Goal: Task Accomplishment & Management: Manage account settings

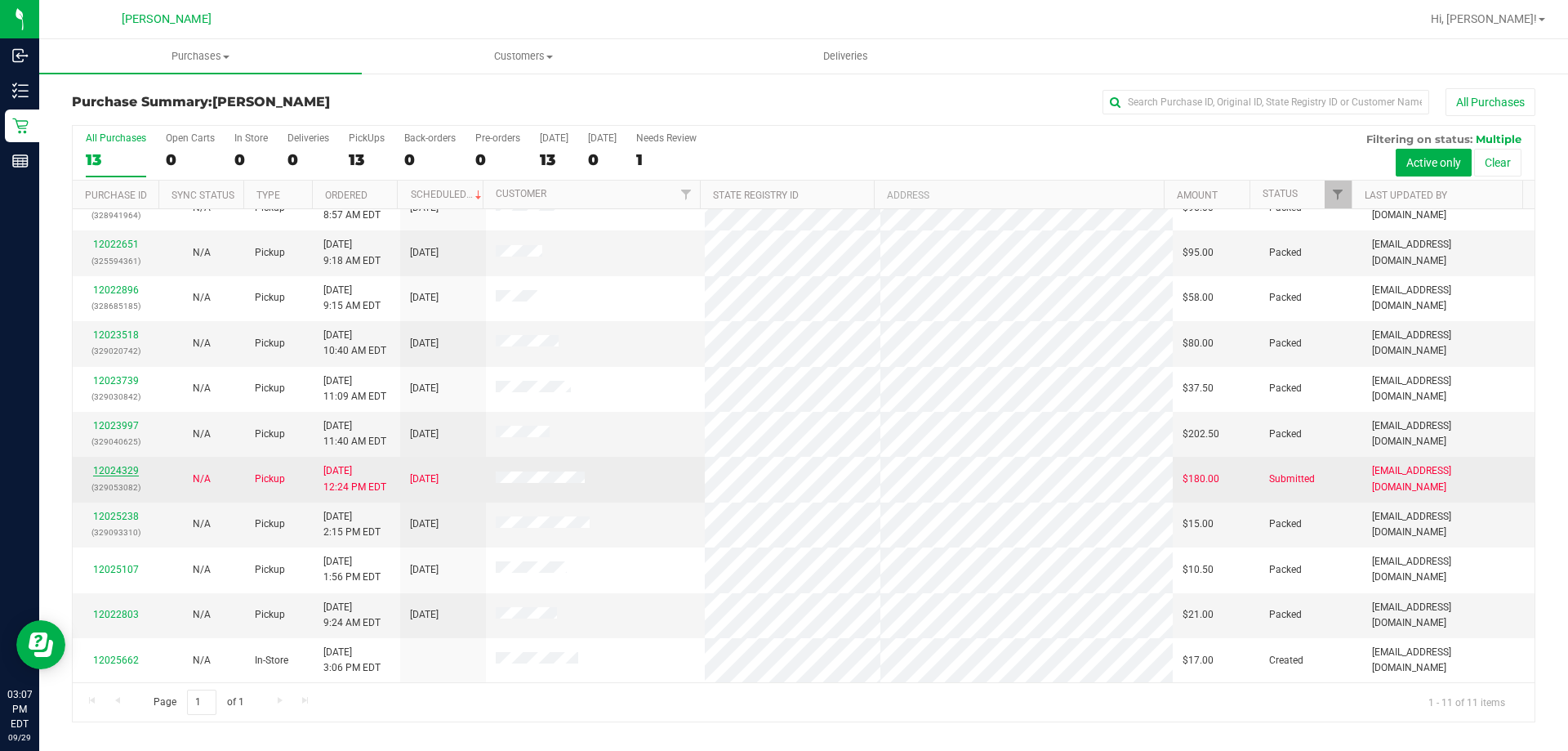
click at [127, 473] on link "12024329" at bounding box center [115, 470] width 46 height 11
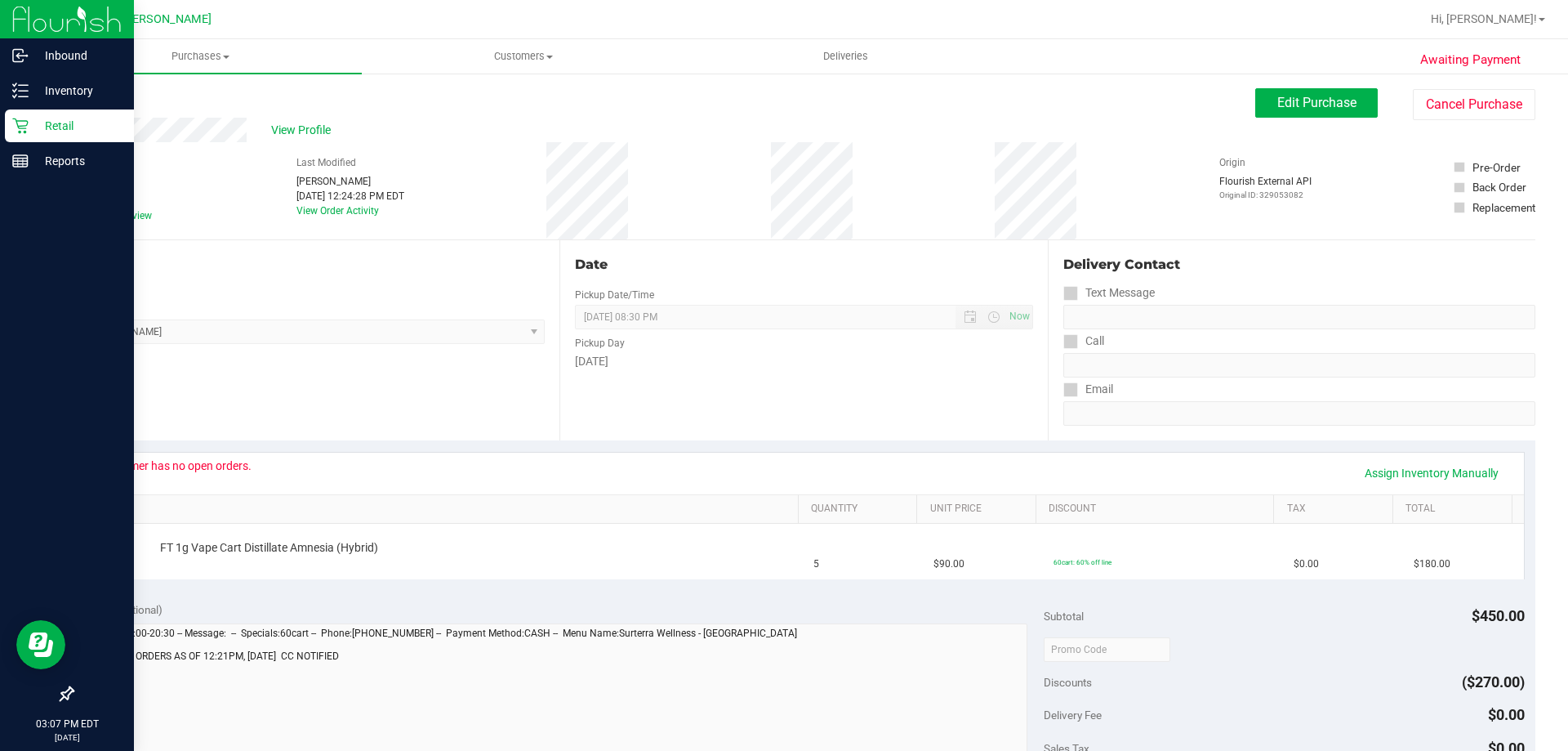
click at [65, 127] on p "Retail" at bounding box center [77, 126] width 98 height 20
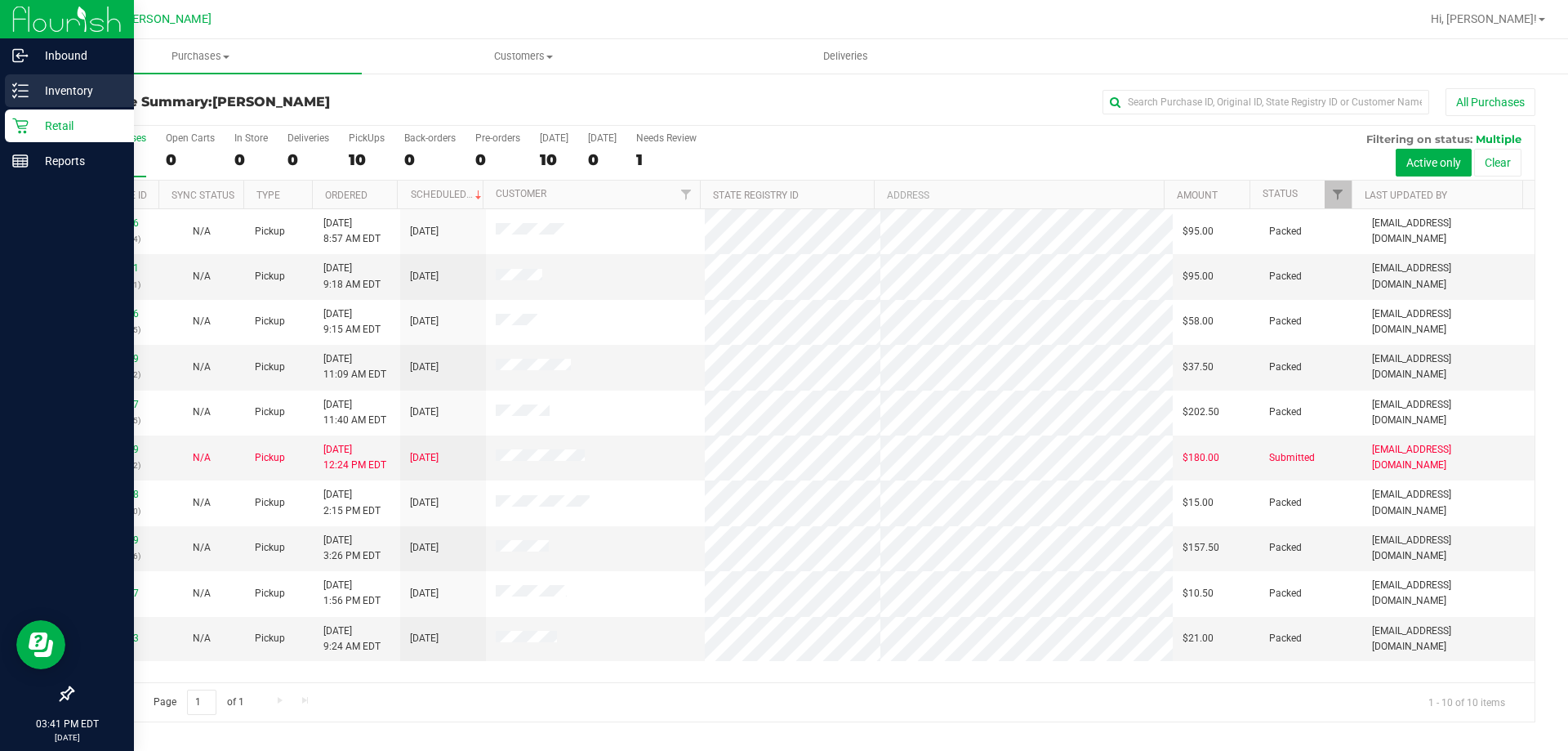
click at [20, 95] on icon at bounding box center [20, 90] width 16 height 16
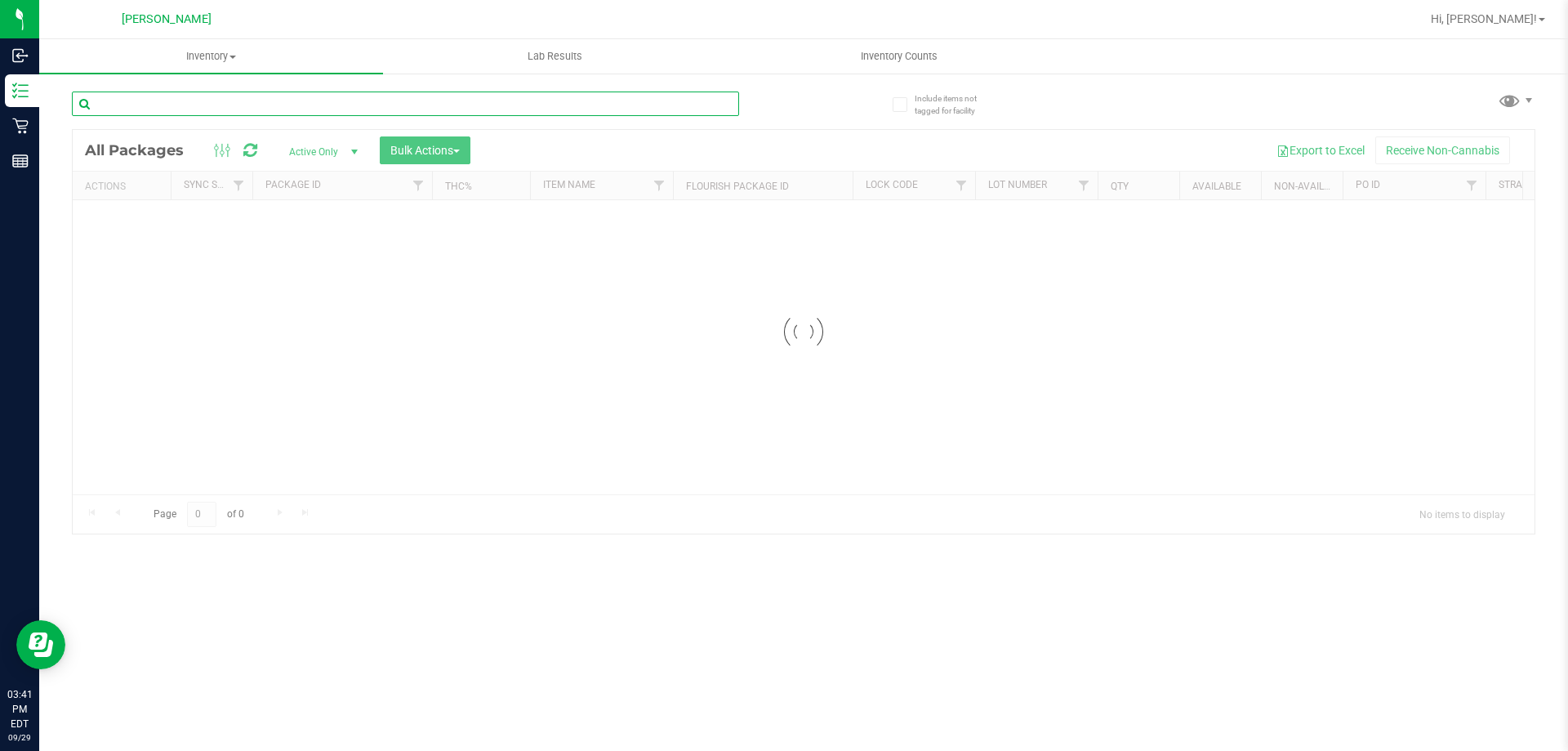
click at [347, 102] on input "text" at bounding box center [406, 104] width 667 height 24
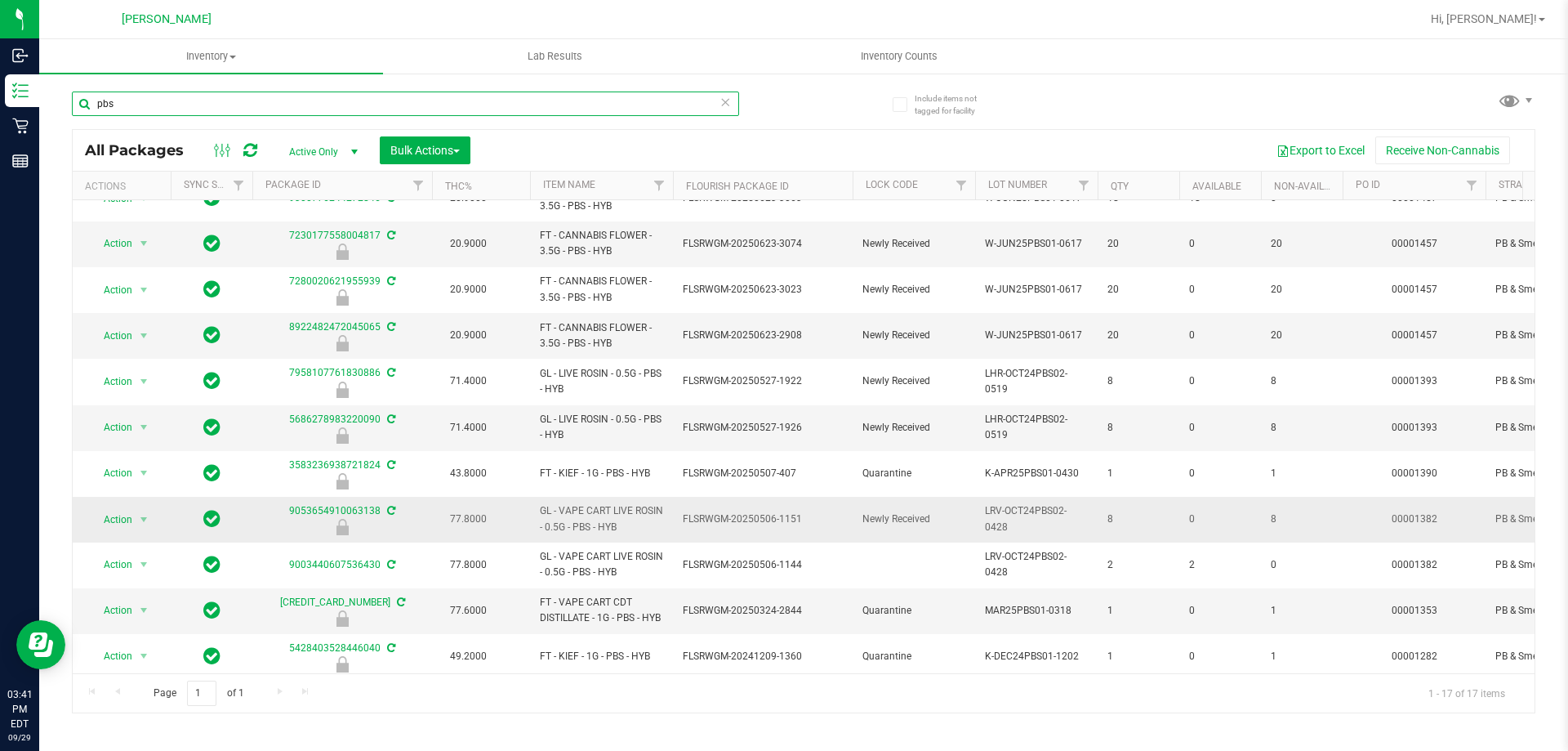
scroll to position [340, 0]
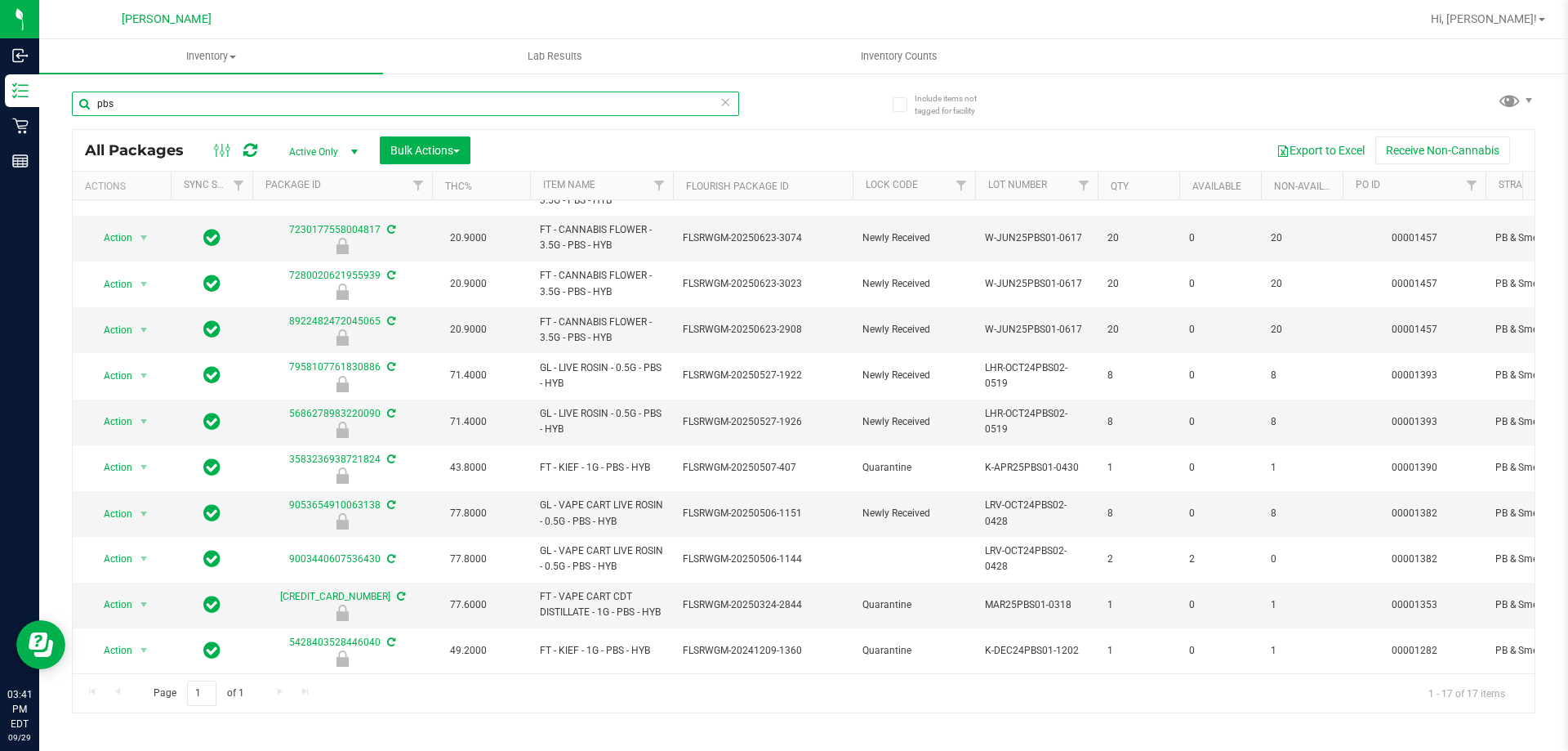
click at [138, 101] on input "pbs" at bounding box center [406, 104] width 667 height 24
type input "p"
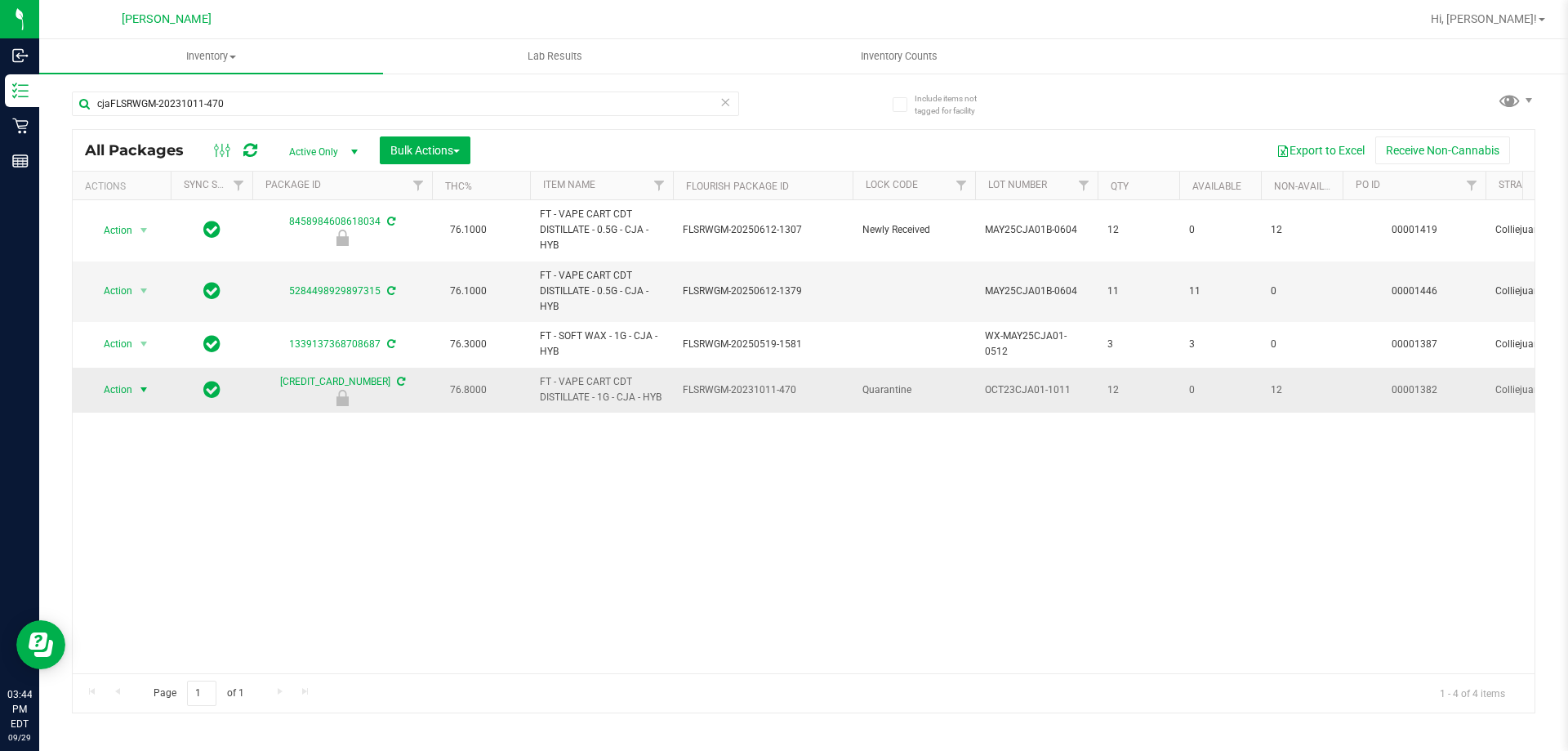
click at [130, 398] on span "Action" at bounding box center [111, 389] width 44 height 23
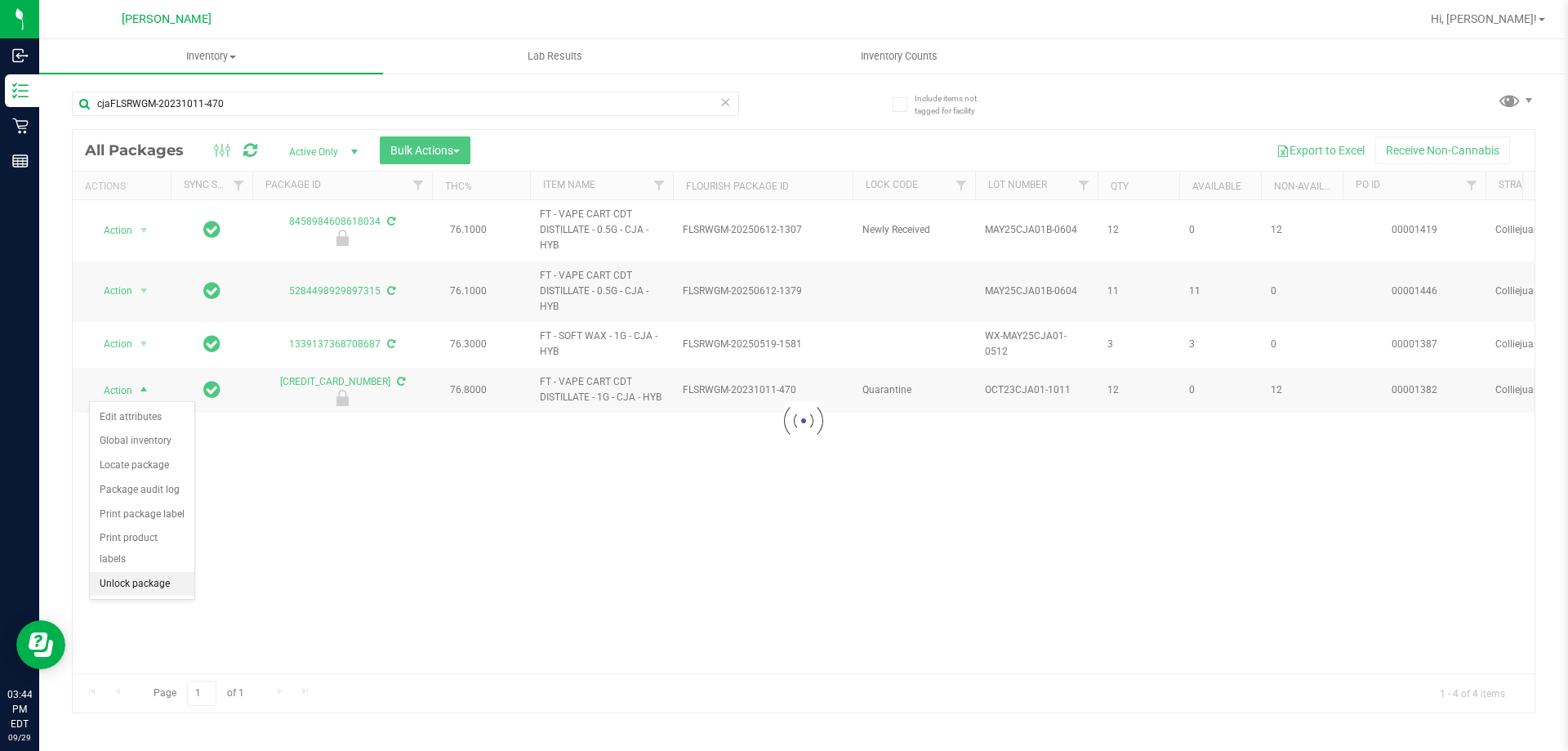
click at [114, 572] on li "Unlock package" at bounding box center [142, 584] width 105 height 24
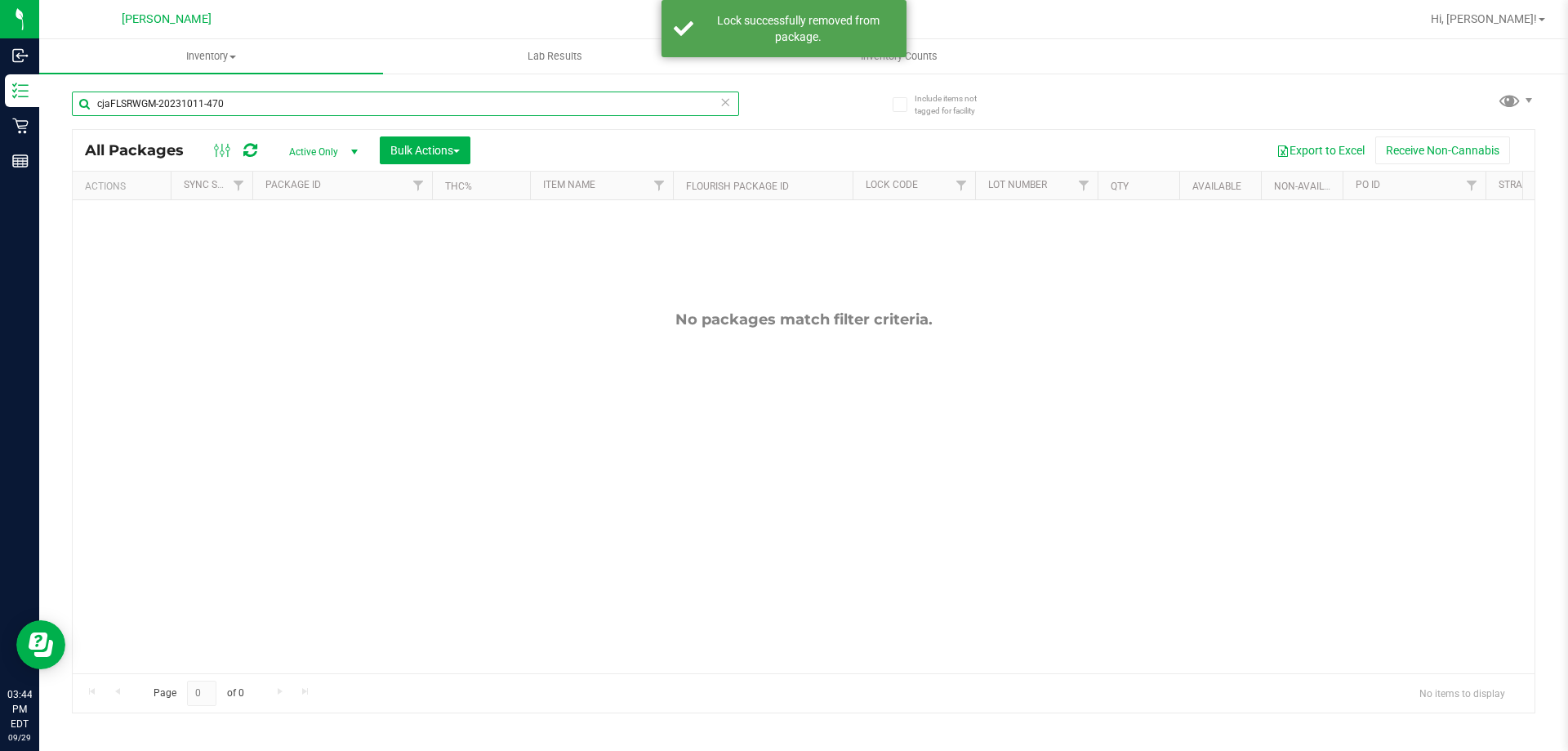
drag, startPoint x: 252, startPoint y: 106, endPoint x: 101, endPoint y: 124, distance: 152.1
click at [101, 124] on div "cjaFLSRWGM-20231011-470" at bounding box center [406, 110] width 667 height 37
click at [97, 128] on div "cjaFLSRWGM-20231011-470 All Packages Active Only Active Only Lab Samples Locked…" at bounding box center [804, 395] width 1464 height 637
click at [263, 101] on input "cjaFLSRWGM-20231011-470" at bounding box center [406, 104] width 667 height 24
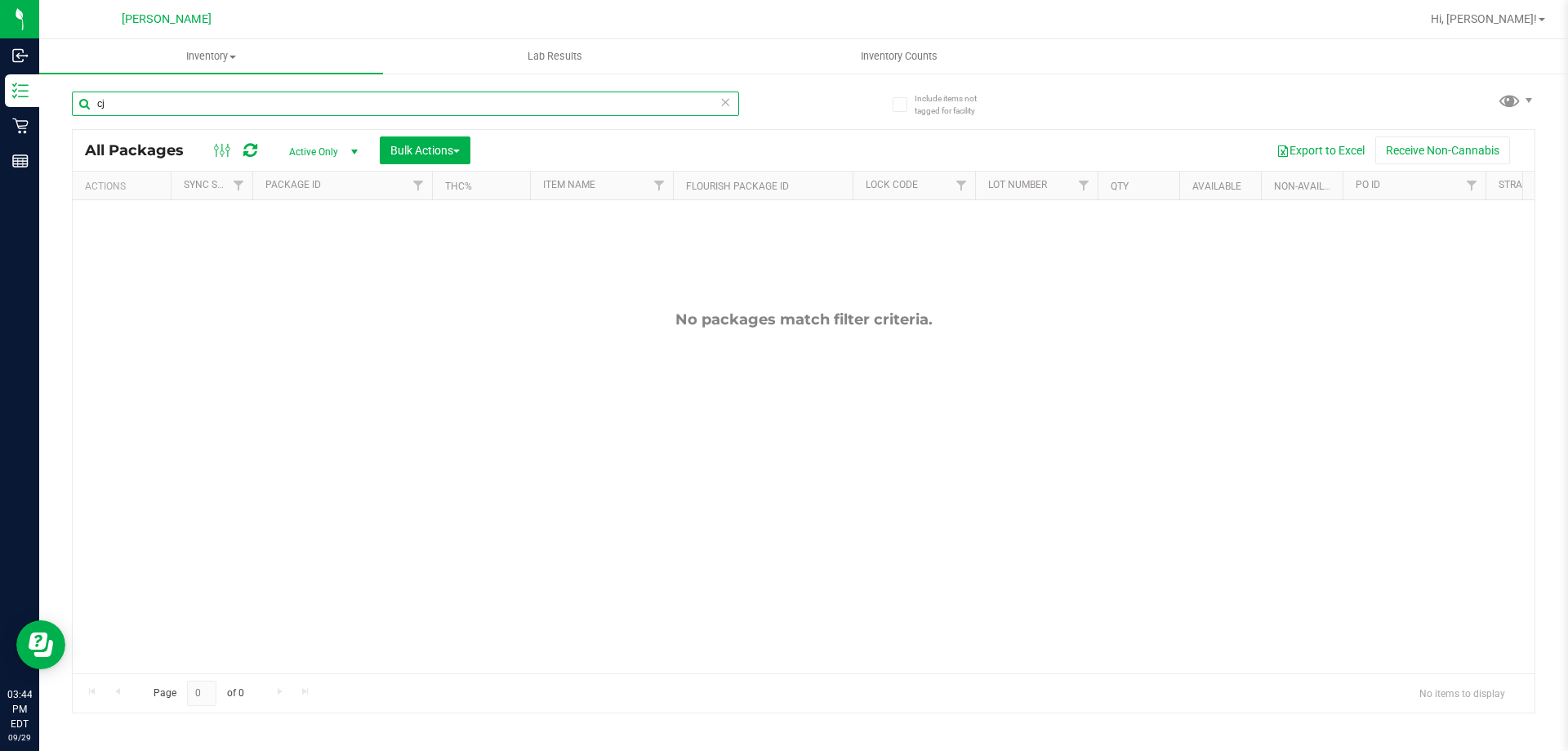
type input "c"
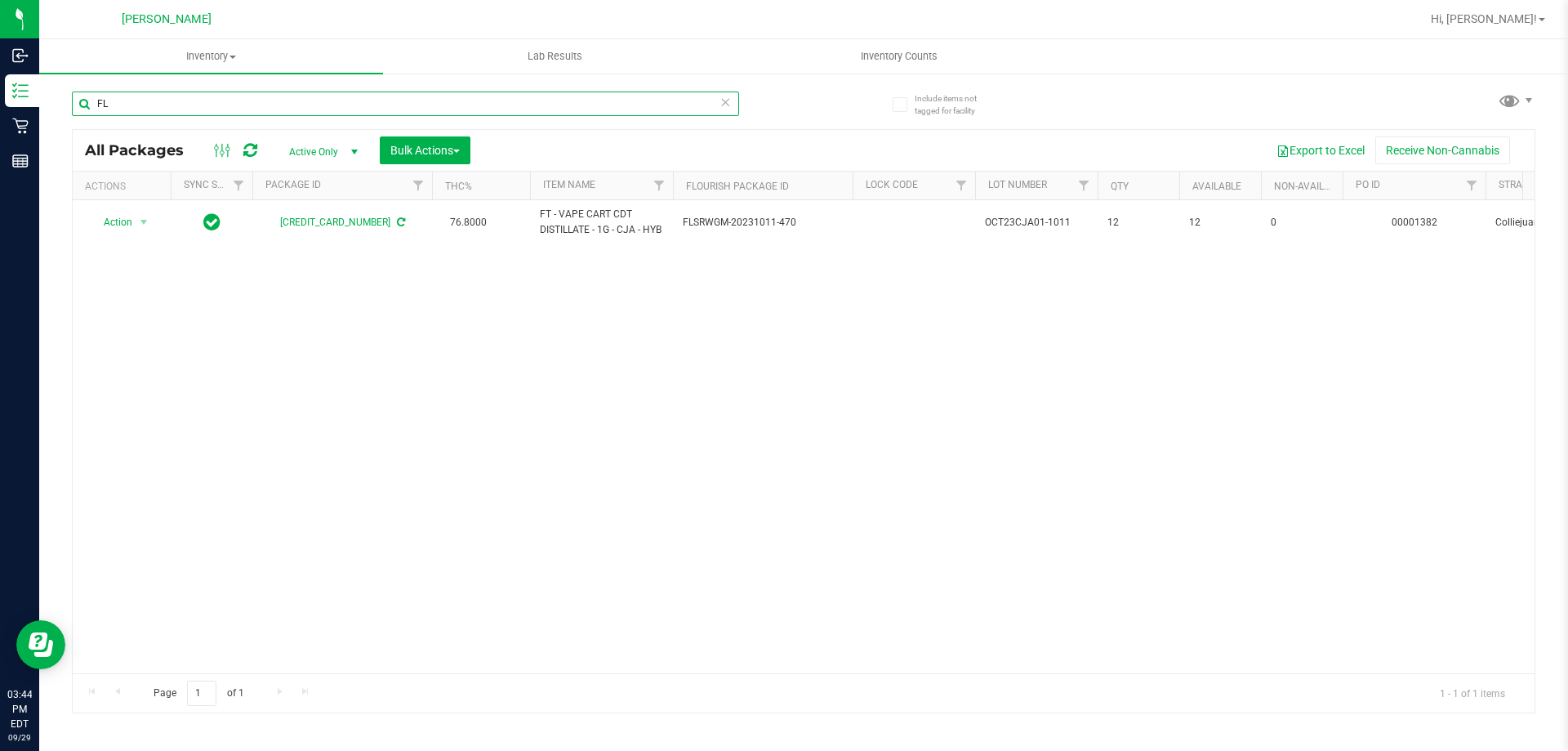
type input "F"
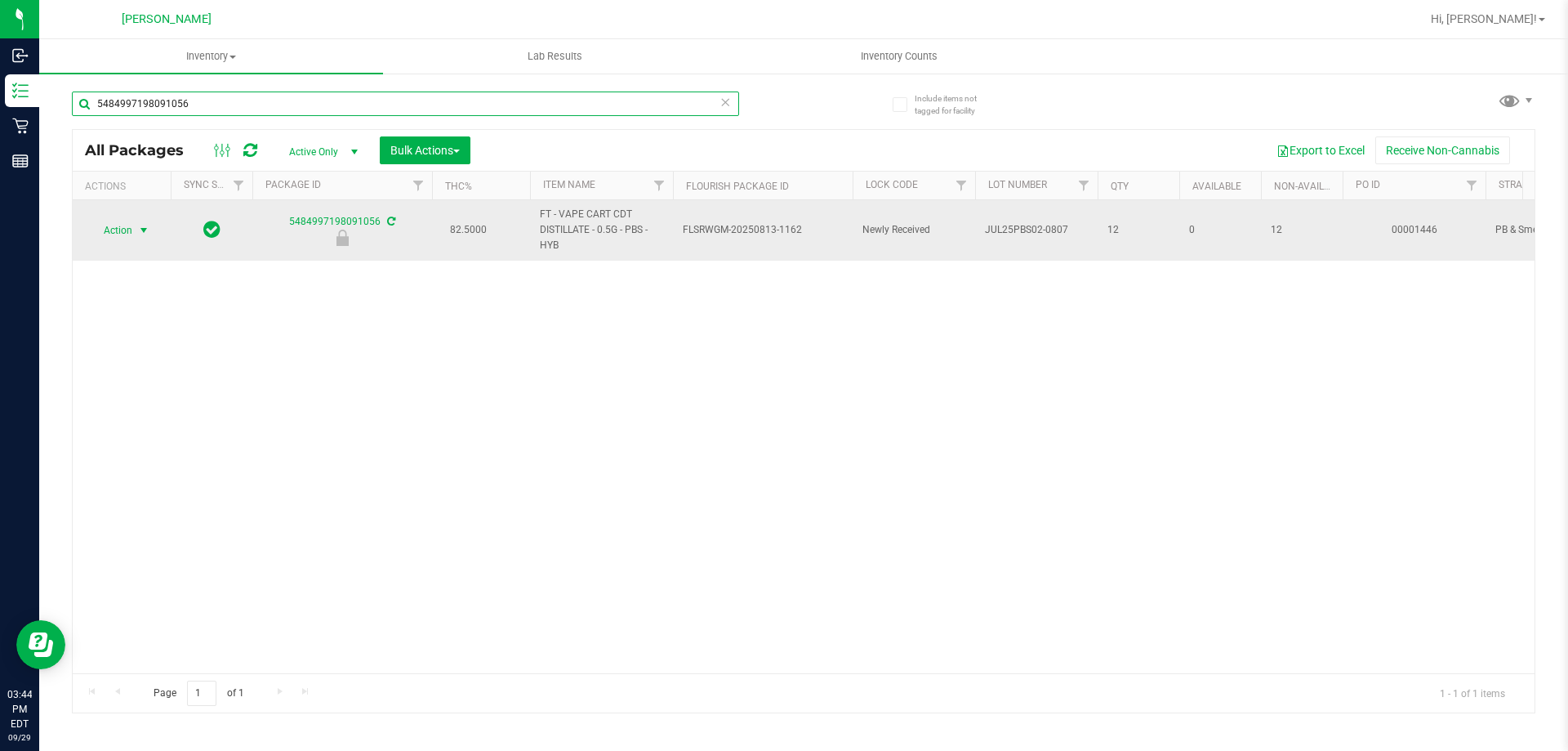
type input "5484997198091056"
click at [120, 229] on span "Action" at bounding box center [111, 231] width 44 height 23
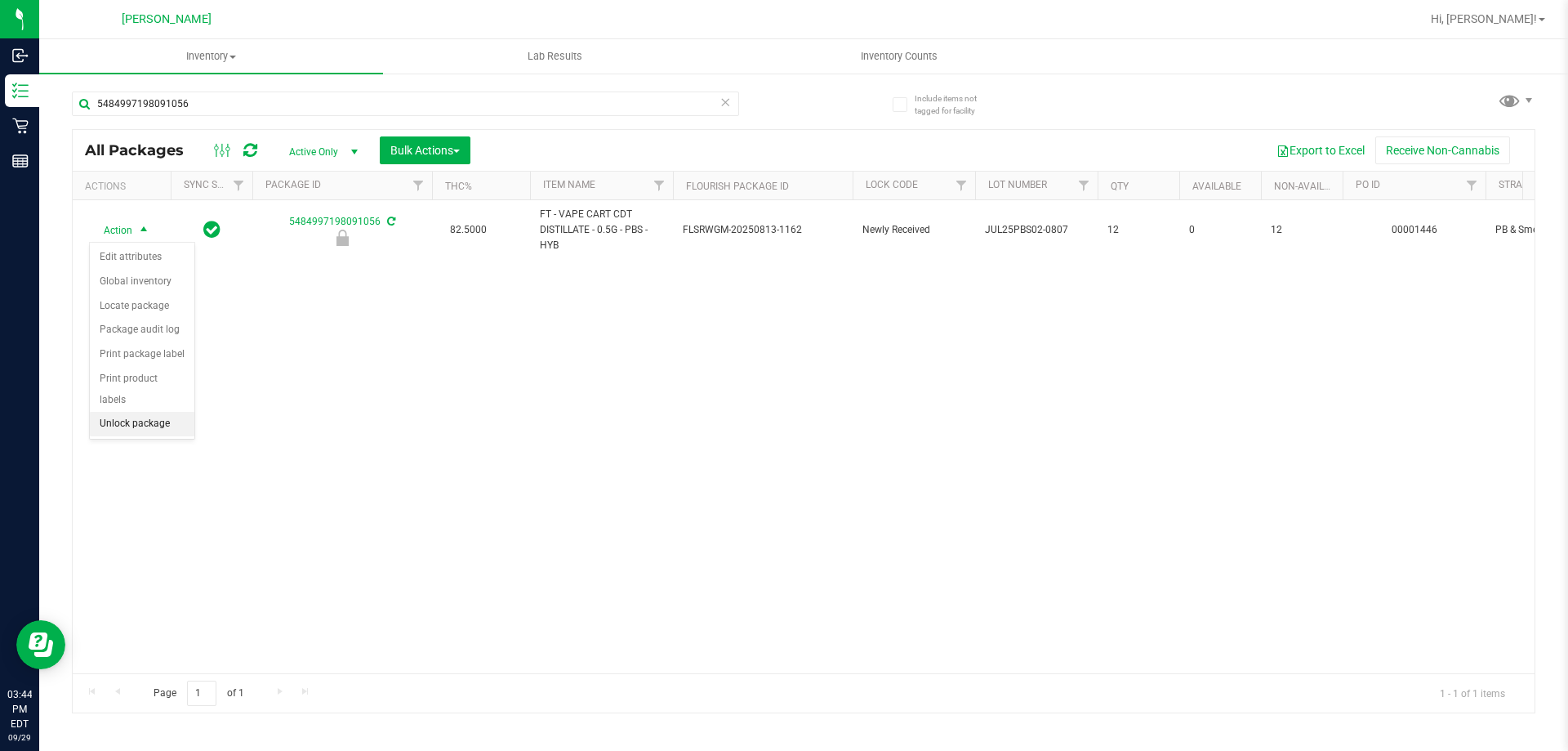
click at [133, 412] on li "Unlock package" at bounding box center [142, 424] width 105 height 24
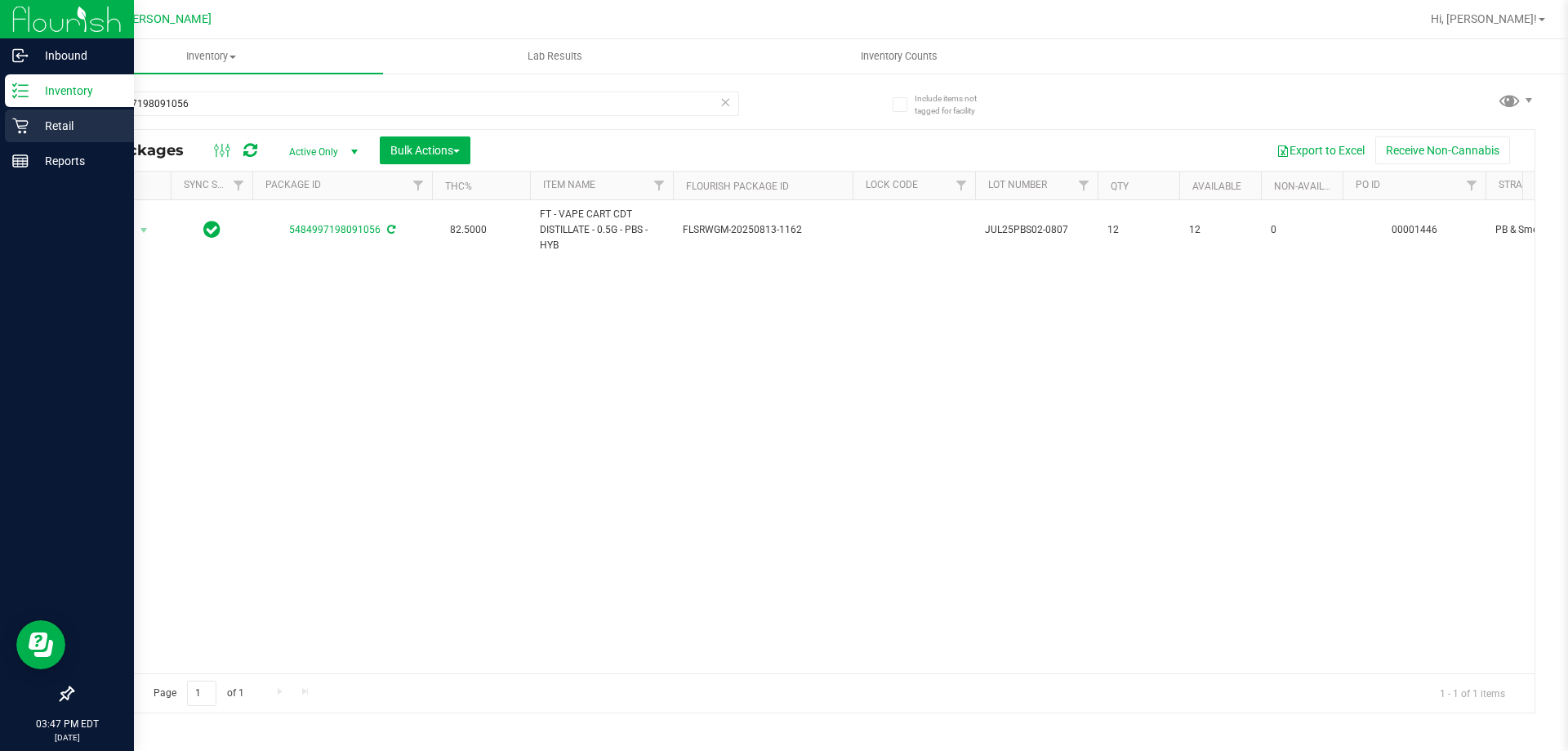
click at [61, 132] on p "Retail" at bounding box center [77, 126] width 98 height 20
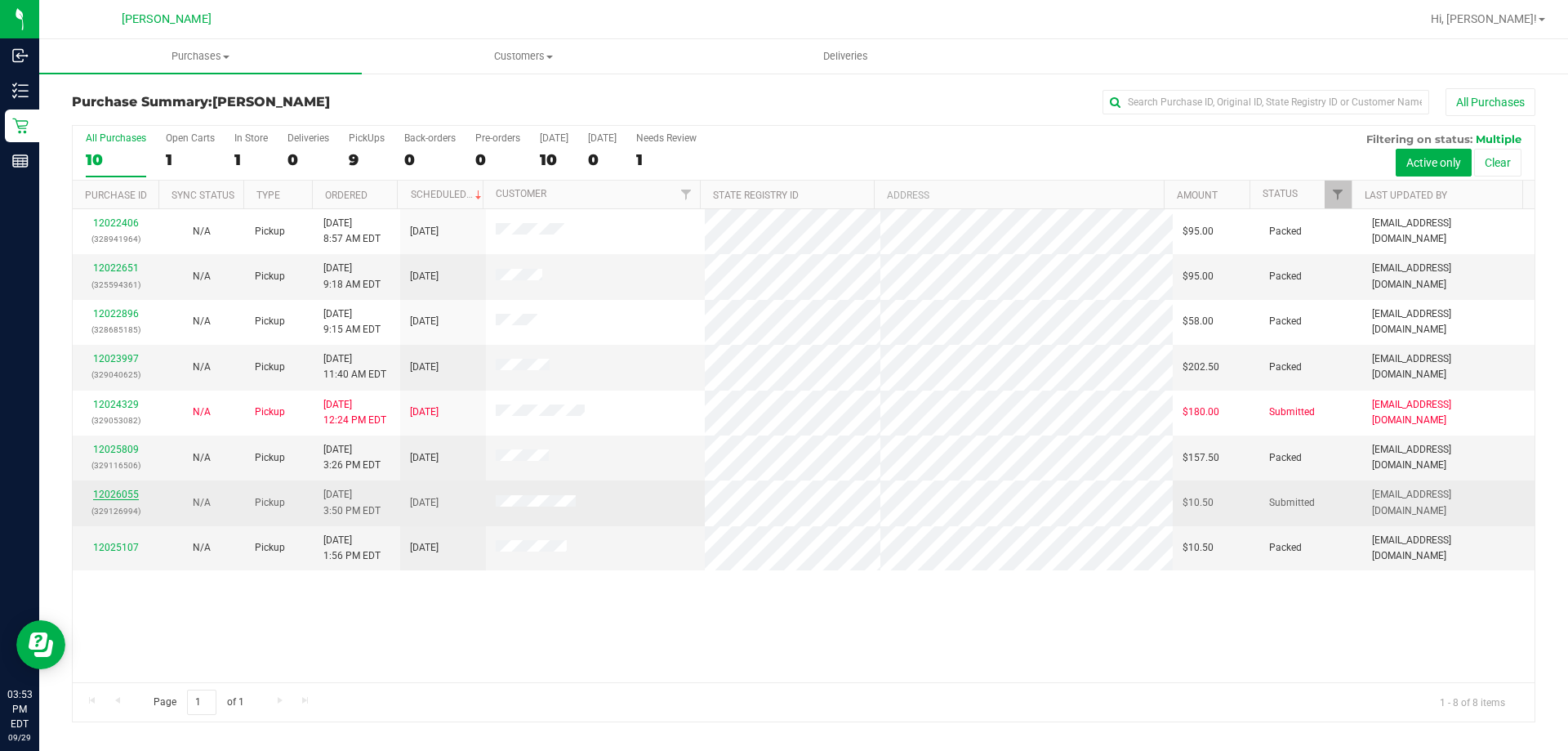
click at [120, 497] on link "12026055" at bounding box center [115, 493] width 46 height 11
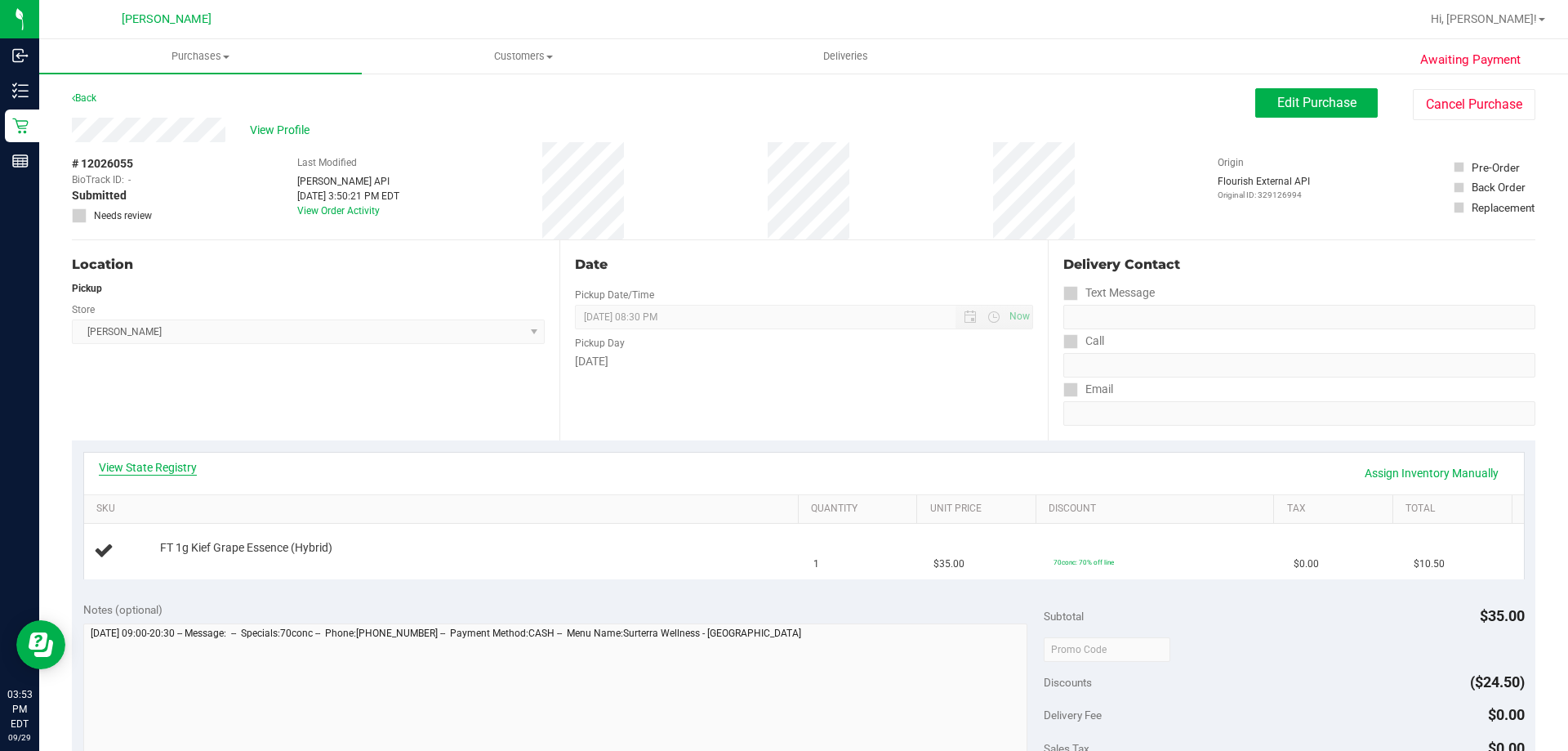
click at [133, 469] on link "View State Registry" at bounding box center [147, 467] width 98 height 16
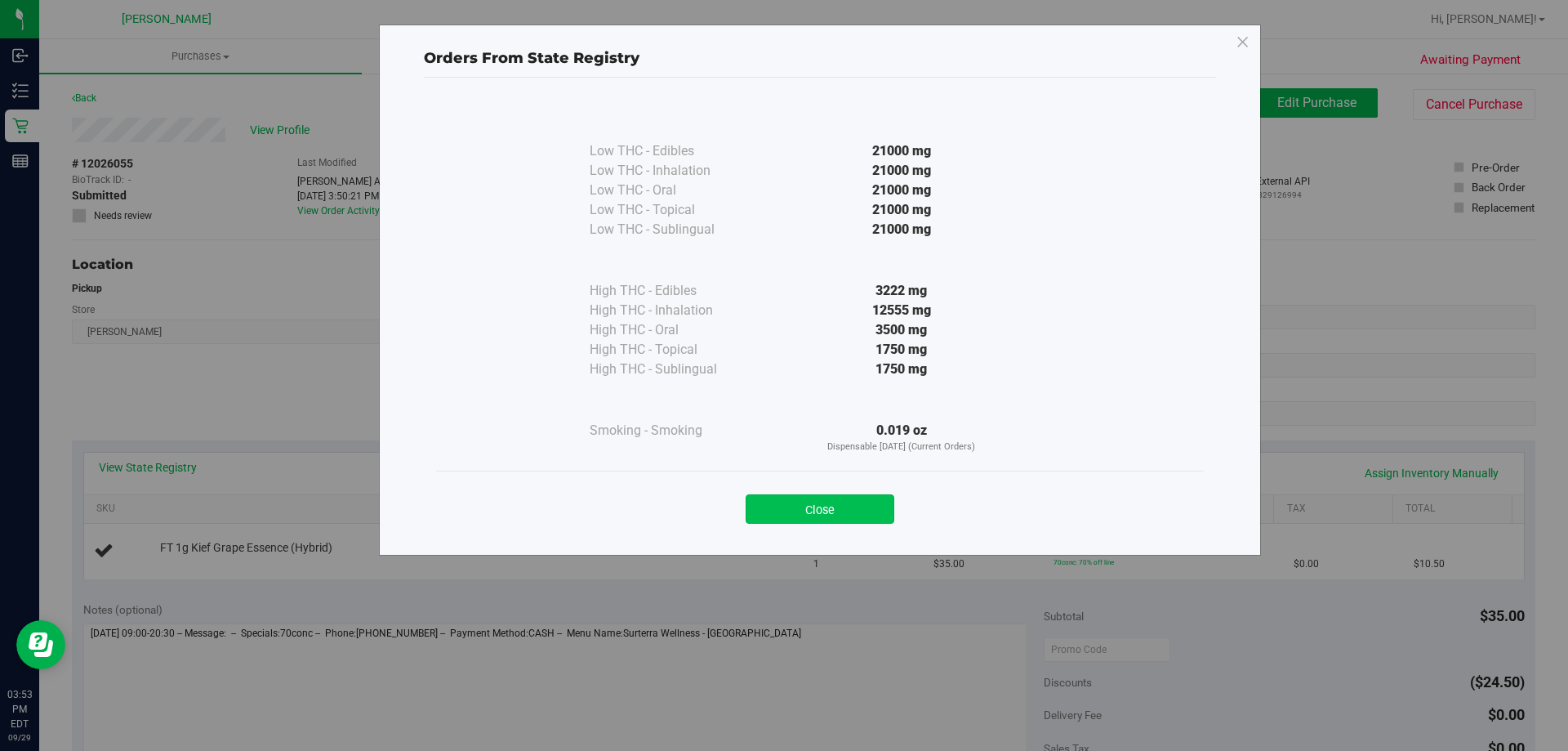
click at [753, 504] on button "Close" at bounding box center [819, 509] width 148 height 29
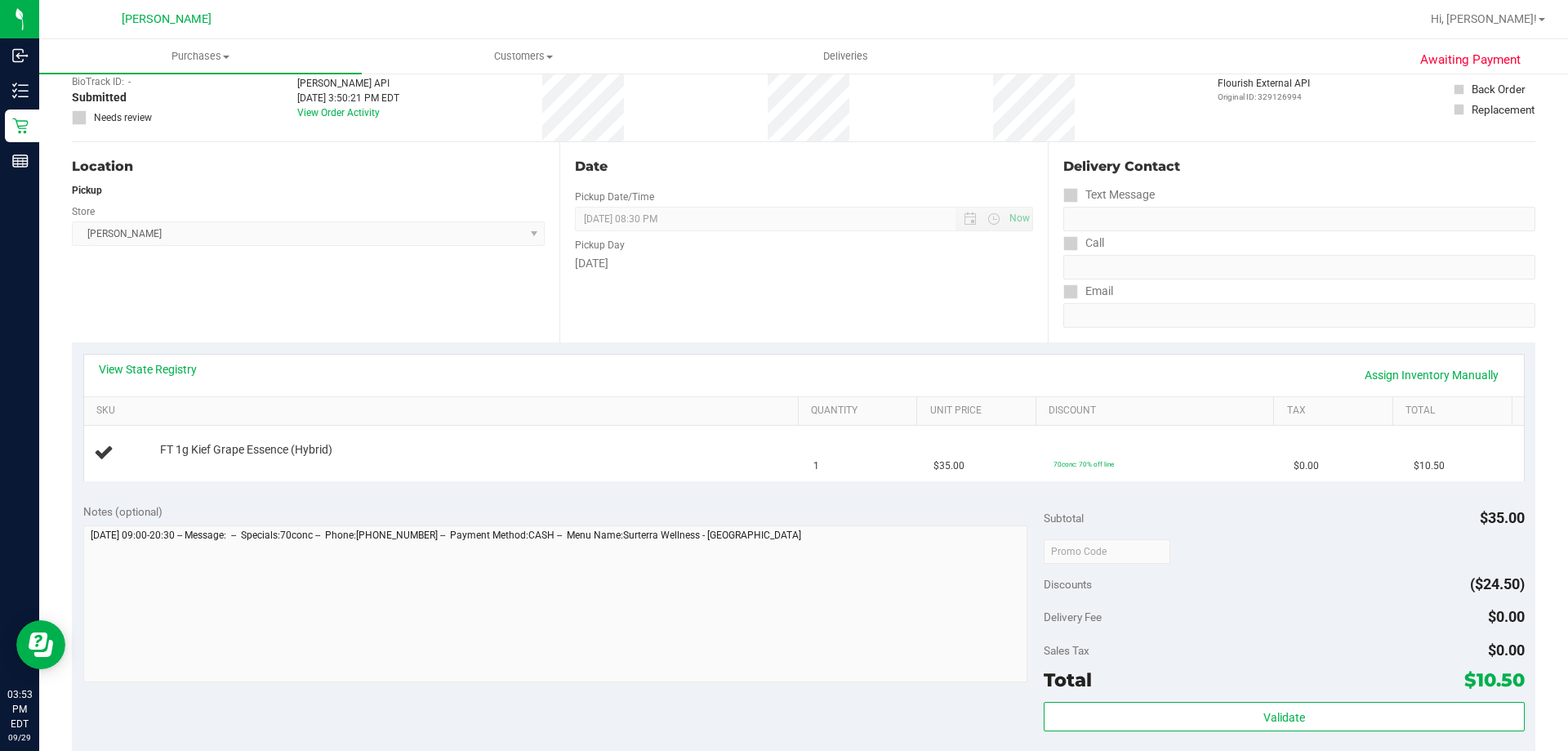
scroll to position [245, 0]
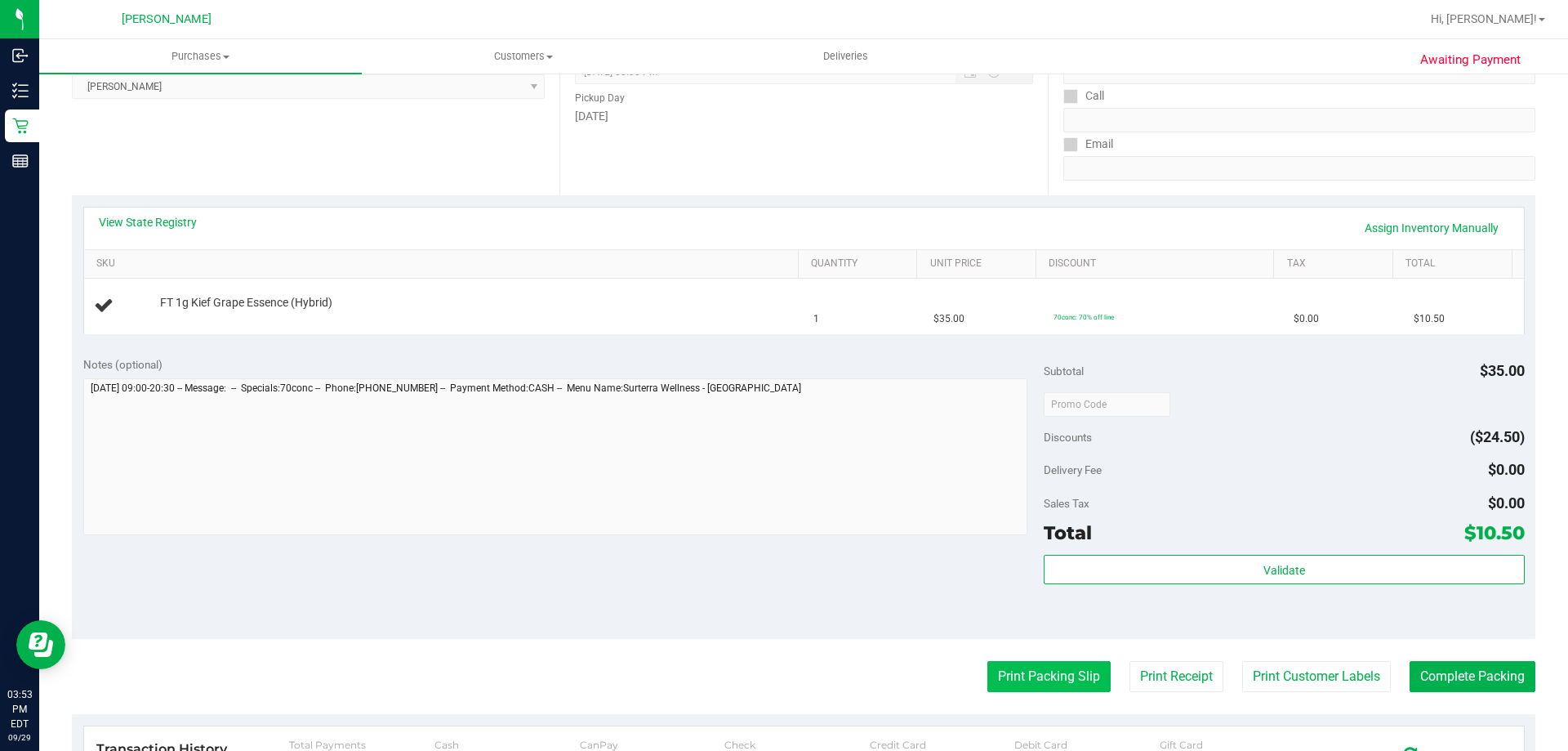
click at [753, 684] on button "Print Packing Slip" at bounding box center [1049, 676] width 123 height 31
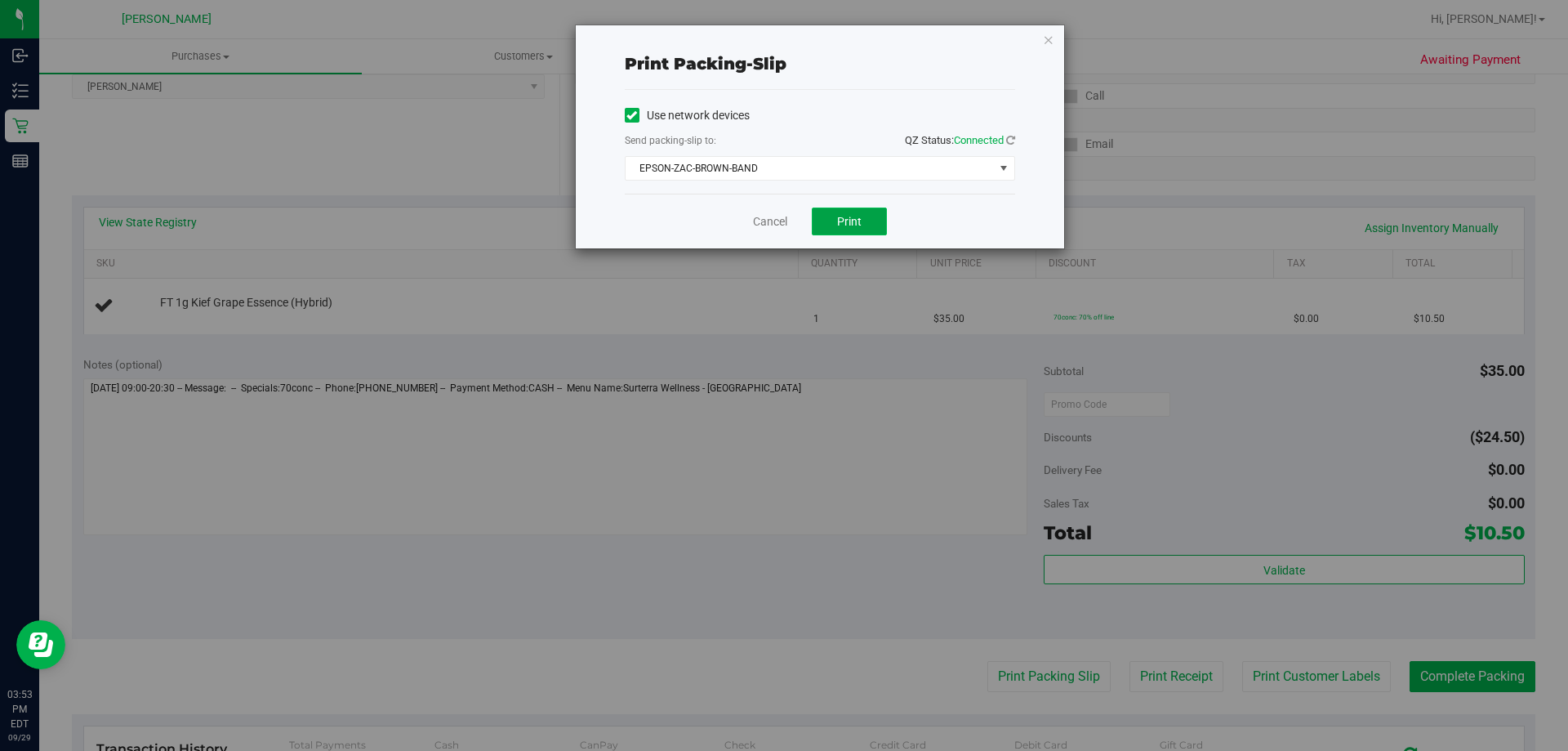
click at [753, 225] on button "Print" at bounding box center [849, 221] width 75 height 28
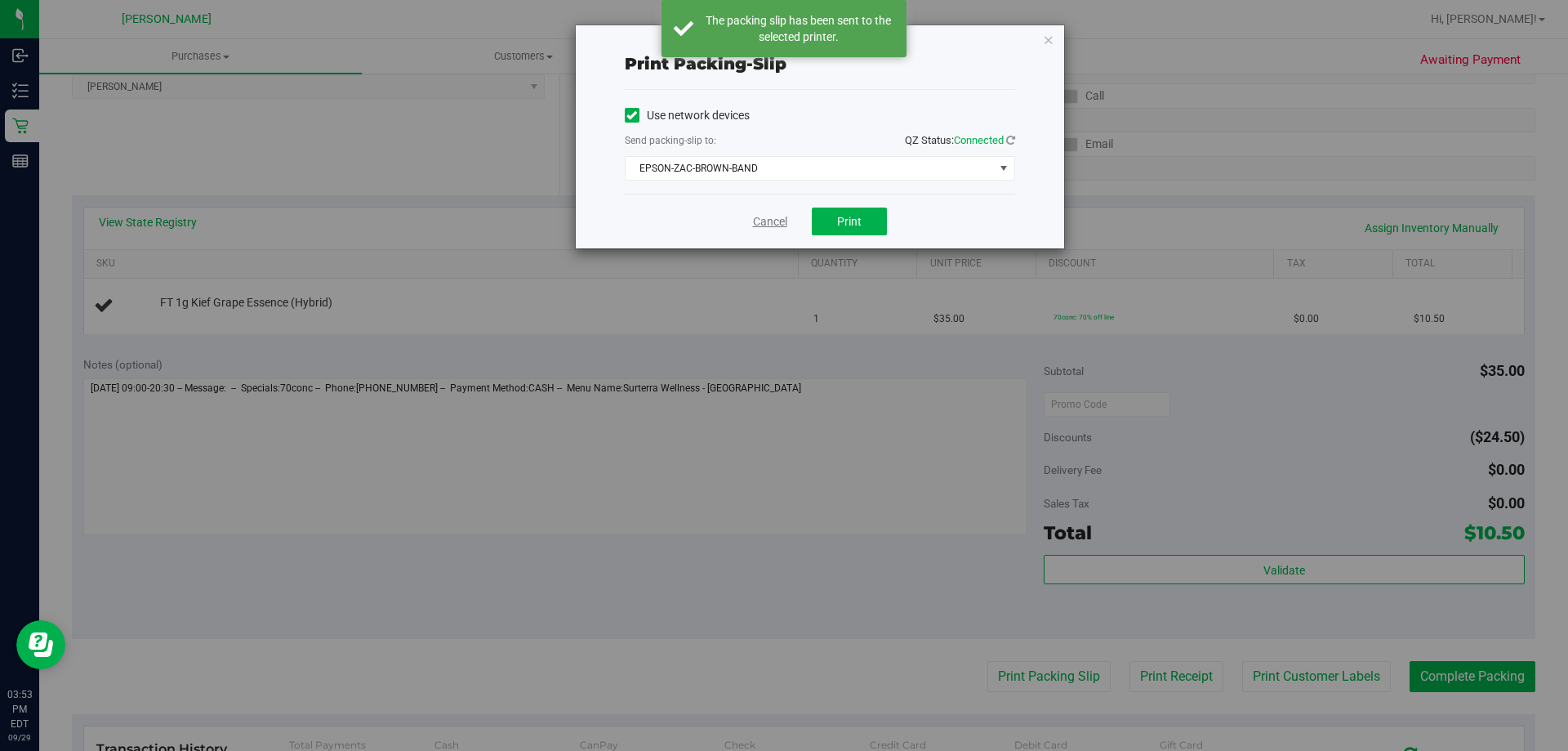
click at [753, 224] on link "Cancel" at bounding box center [771, 222] width 35 height 17
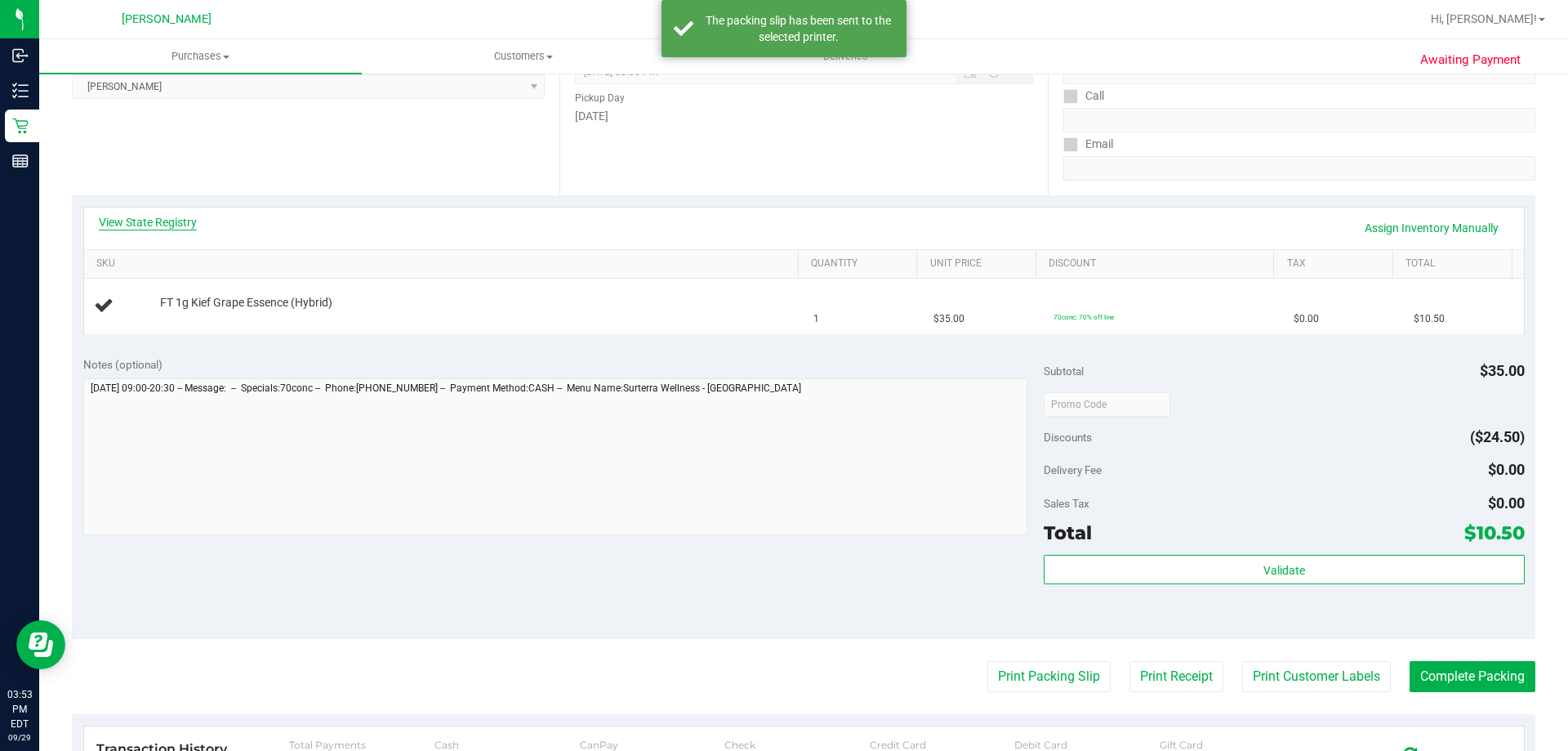
click at [159, 225] on link "View State Registry" at bounding box center [147, 222] width 98 height 16
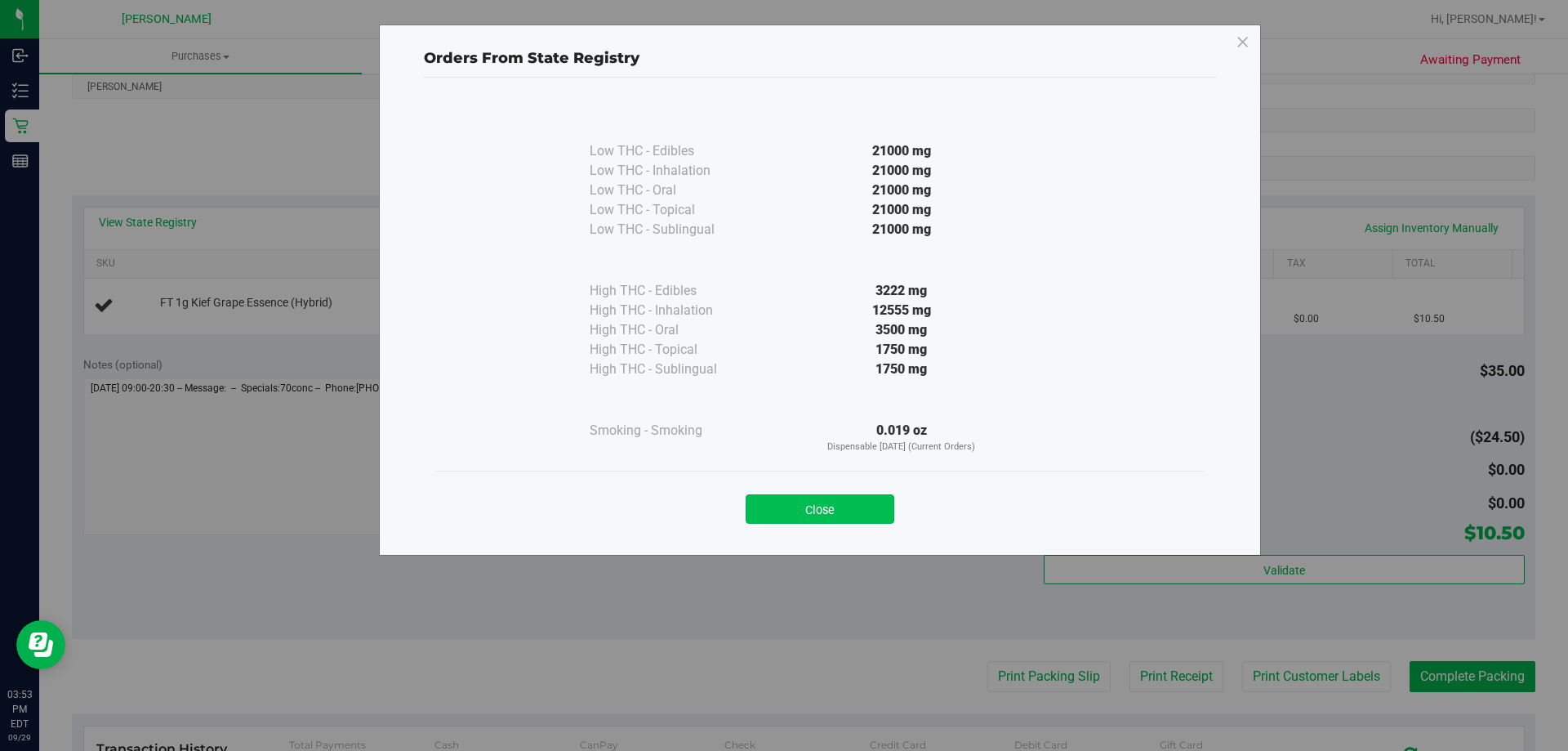
click at [753, 508] on button "Close" at bounding box center [819, 509] width 148 height 29
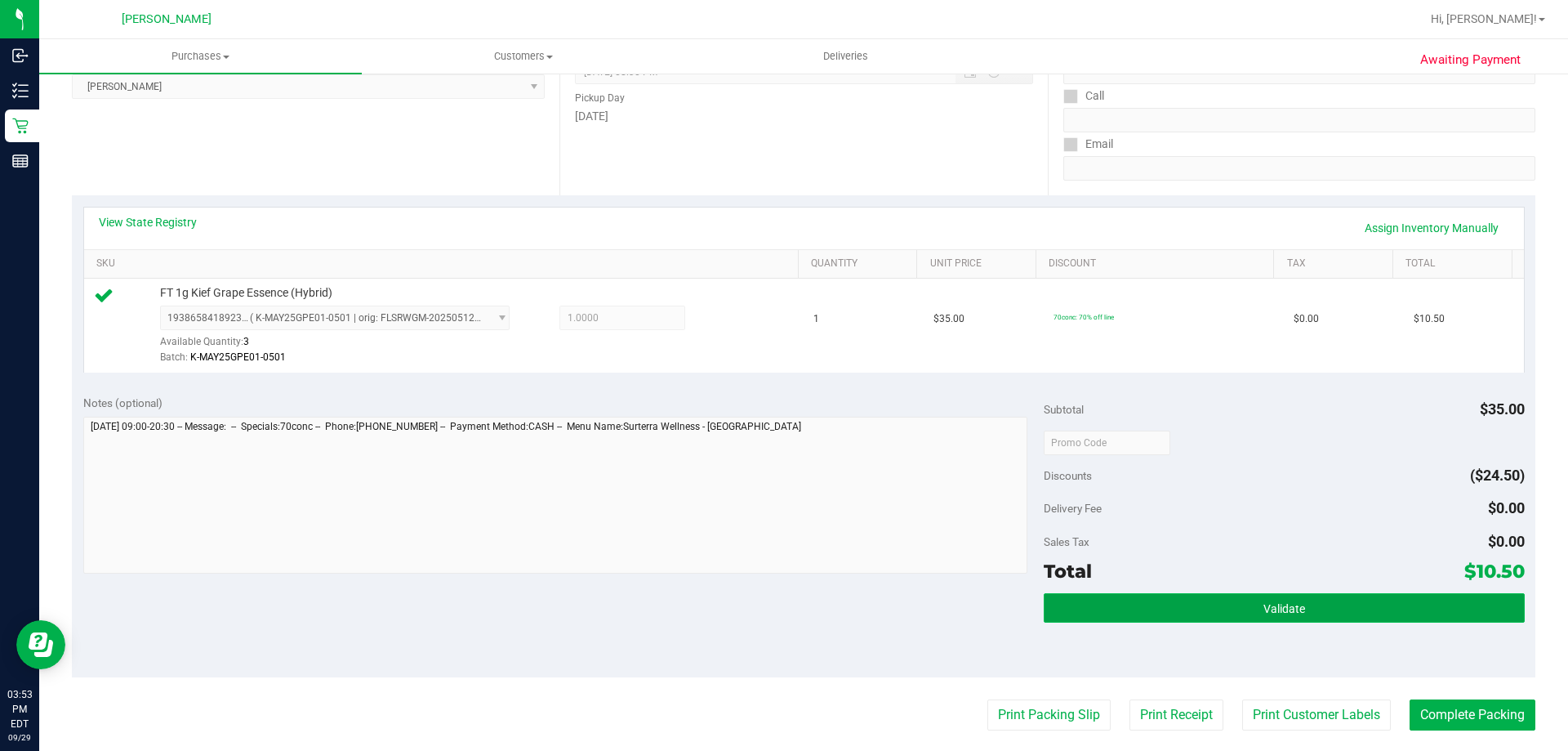
click at [753, 608] on button "Validate" at bounding box center [1284, 608] width 480 height 29
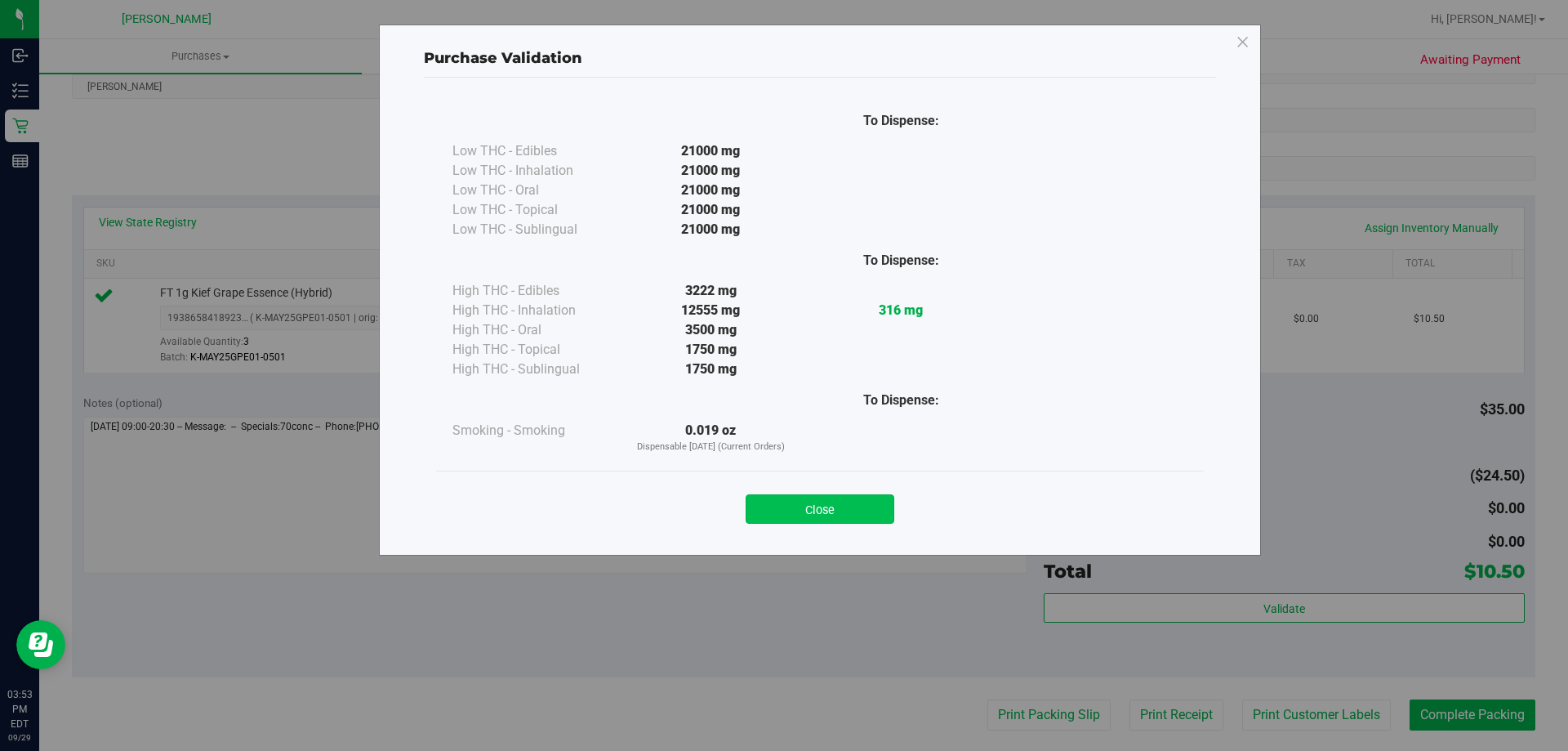
click at [753, 514] on button "Close" at bounding box center [819, 509] width 148 height 29
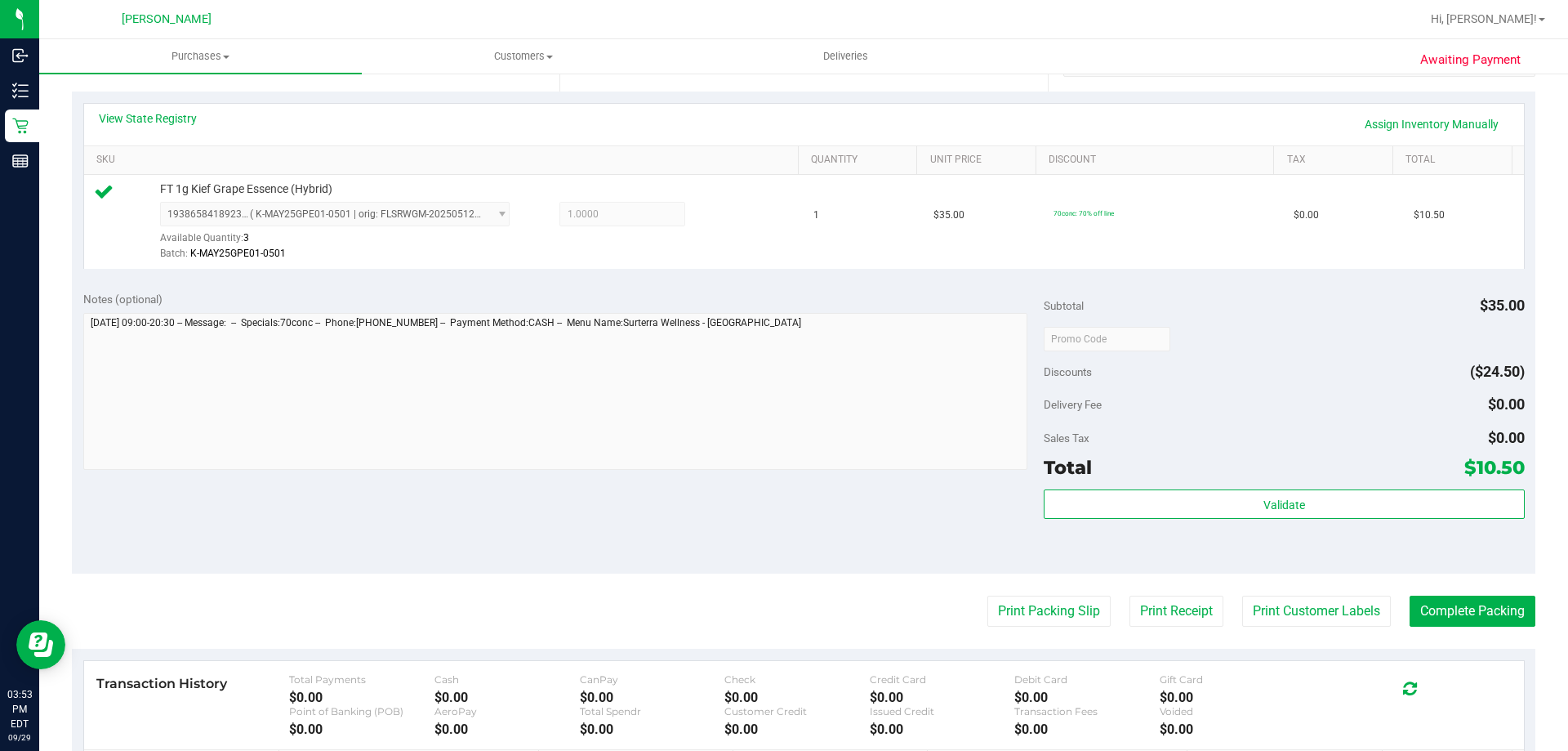
scroll to position [572, 0]
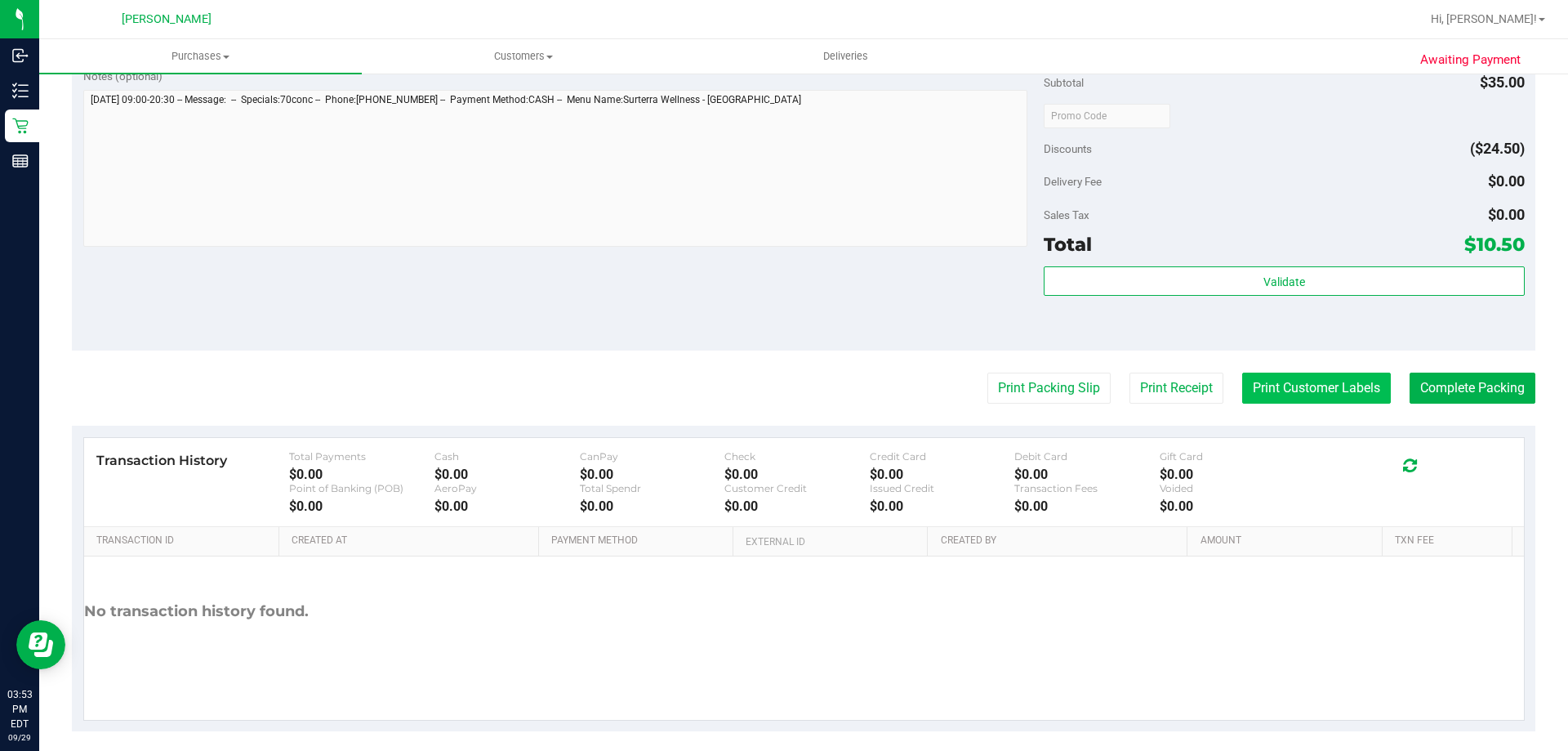
click at [753, 396] on button "Print Customer Labels" at bounding box center [1316, 389] width 148 height 31
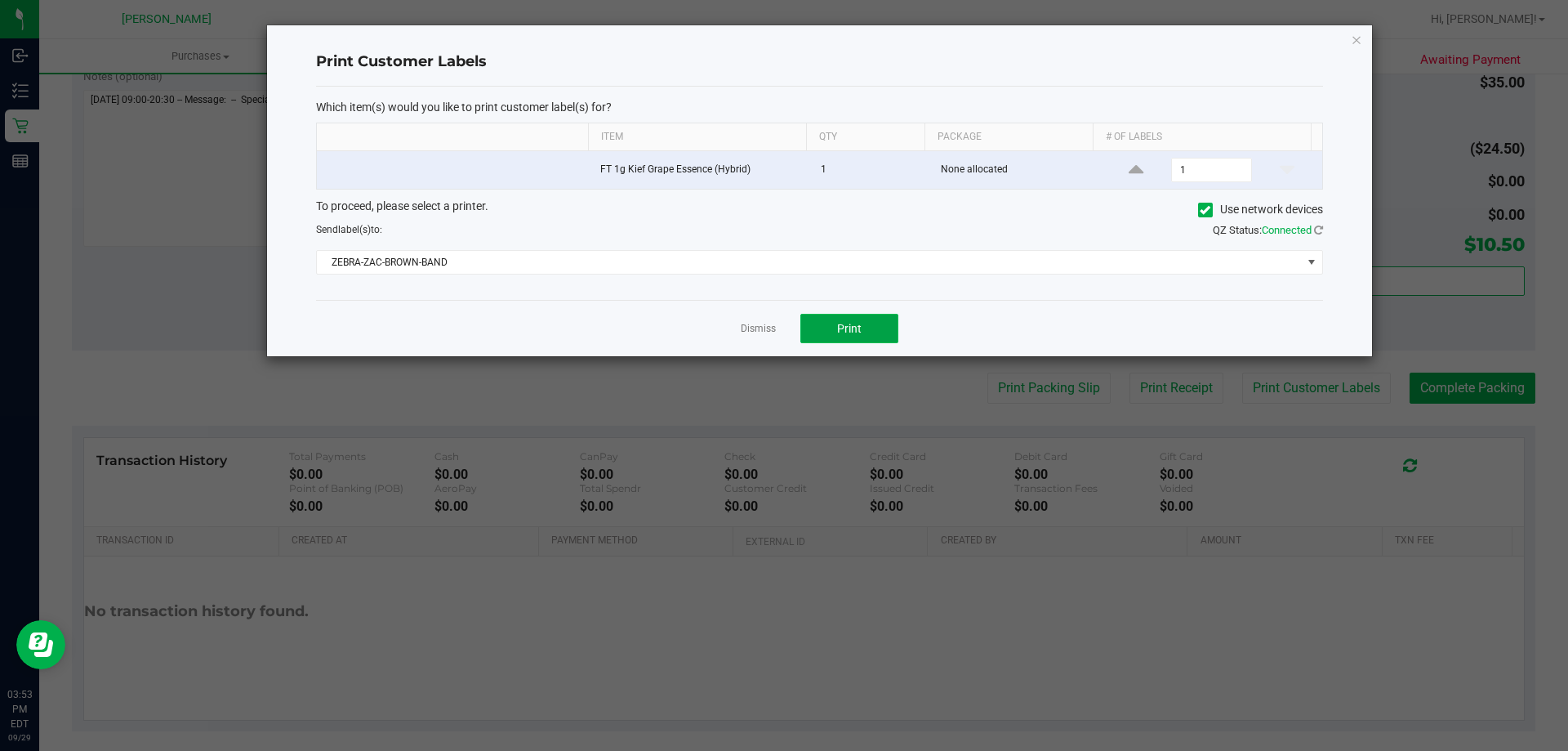
click at [753, 325] on button "Print" at bounding box center [849, 329] width 98 height 29
click at [753, 326] on link "Dismiss" at bounding box center [758, 329] width 36 height 14
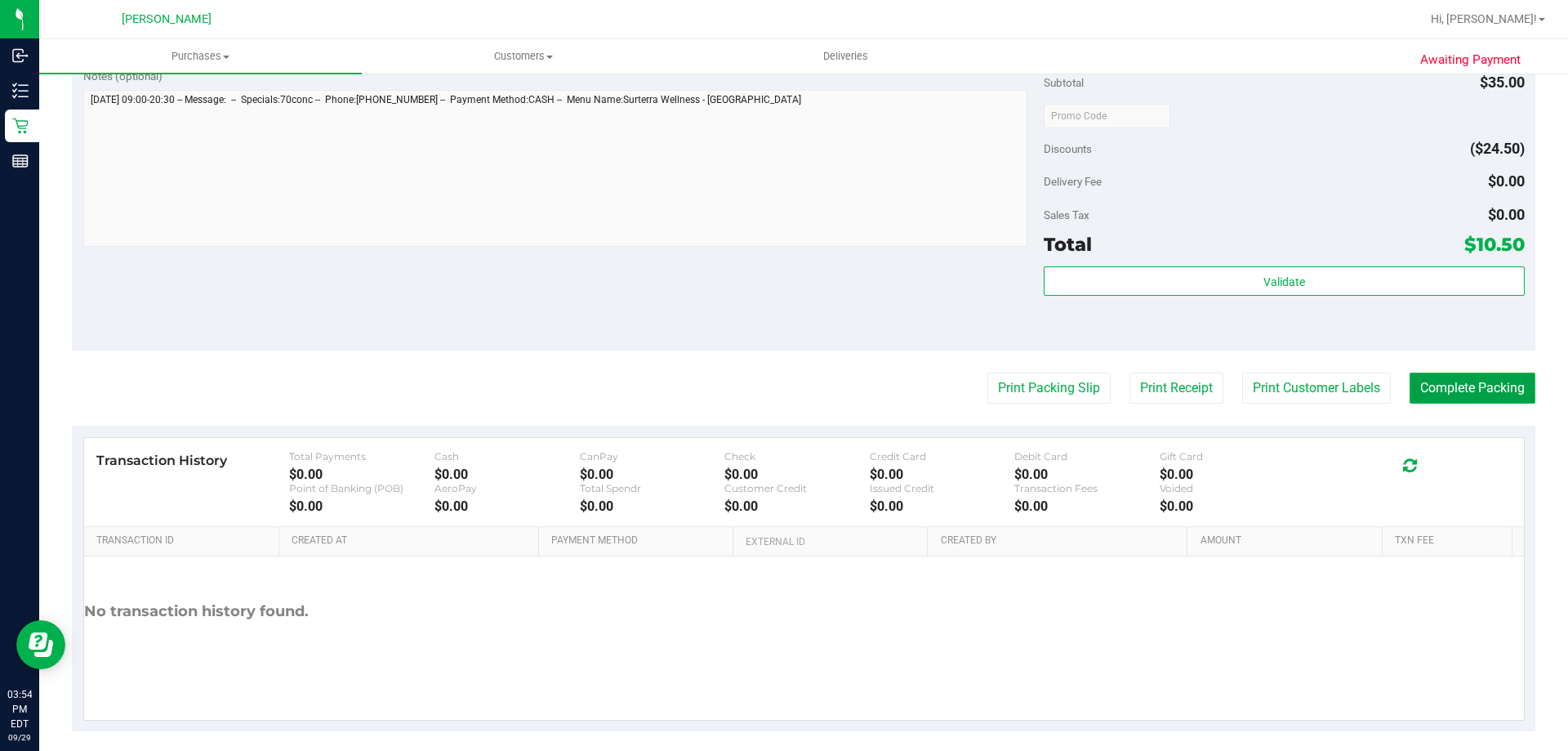
click at [753, 389] on button "Complete Packing" at bounding box center [1472, 389] width 126 height 31
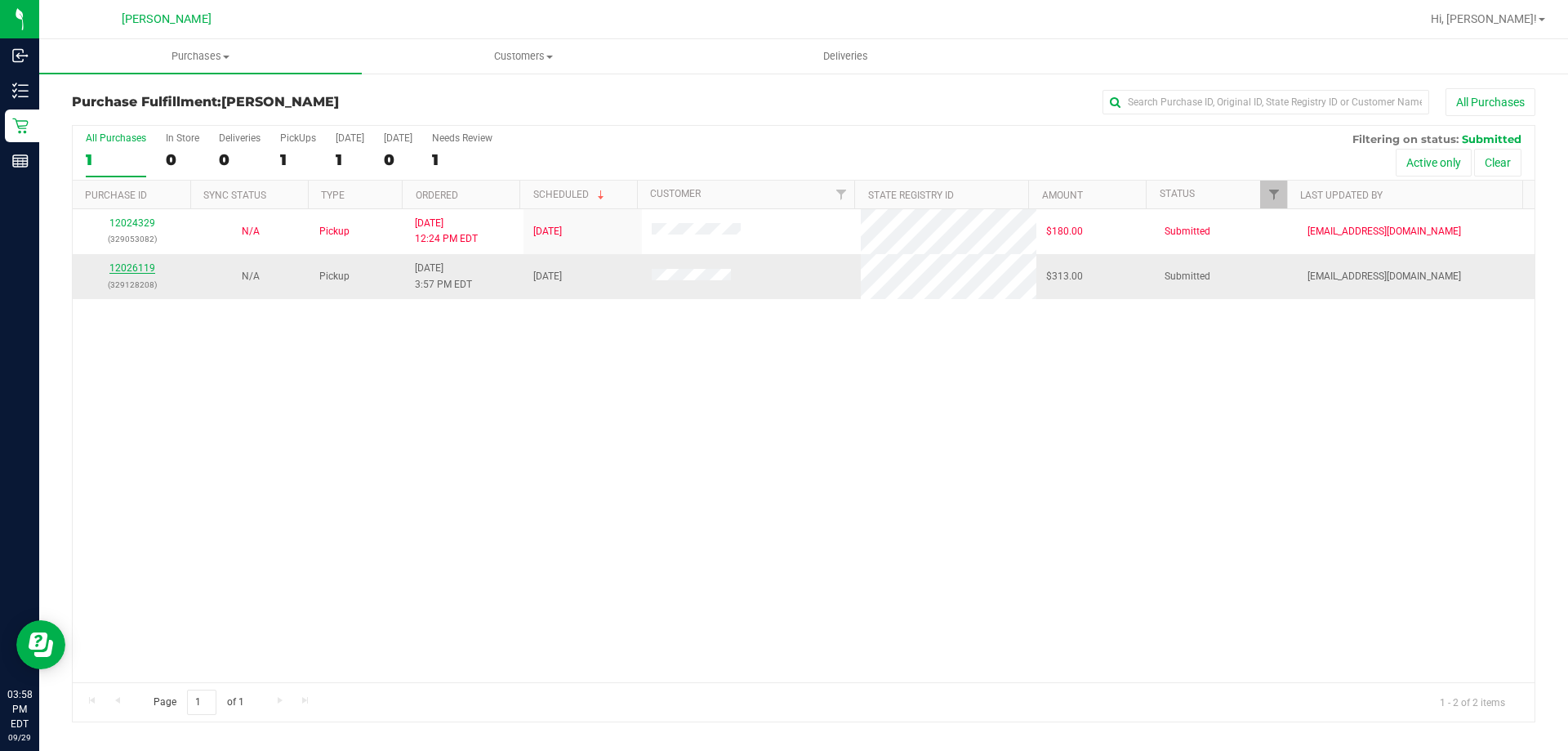
click at [136, 266] on link "12026119" at bounding box center [132, 267] width 46 height 11
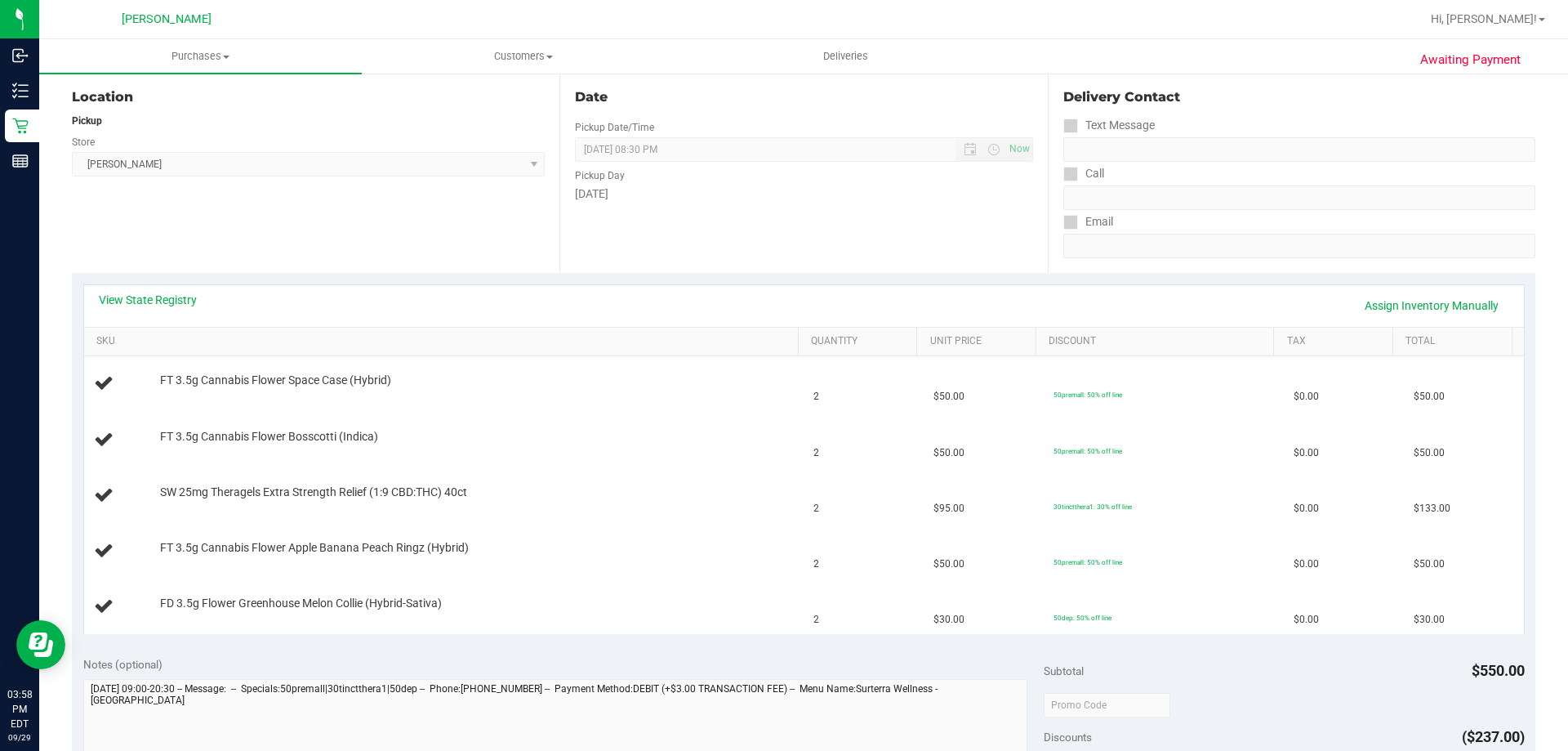
scroll to position [163, 0]
click at [161, 310] on link "View State Registry" at bounding box center [147, 304] width 98 height 16
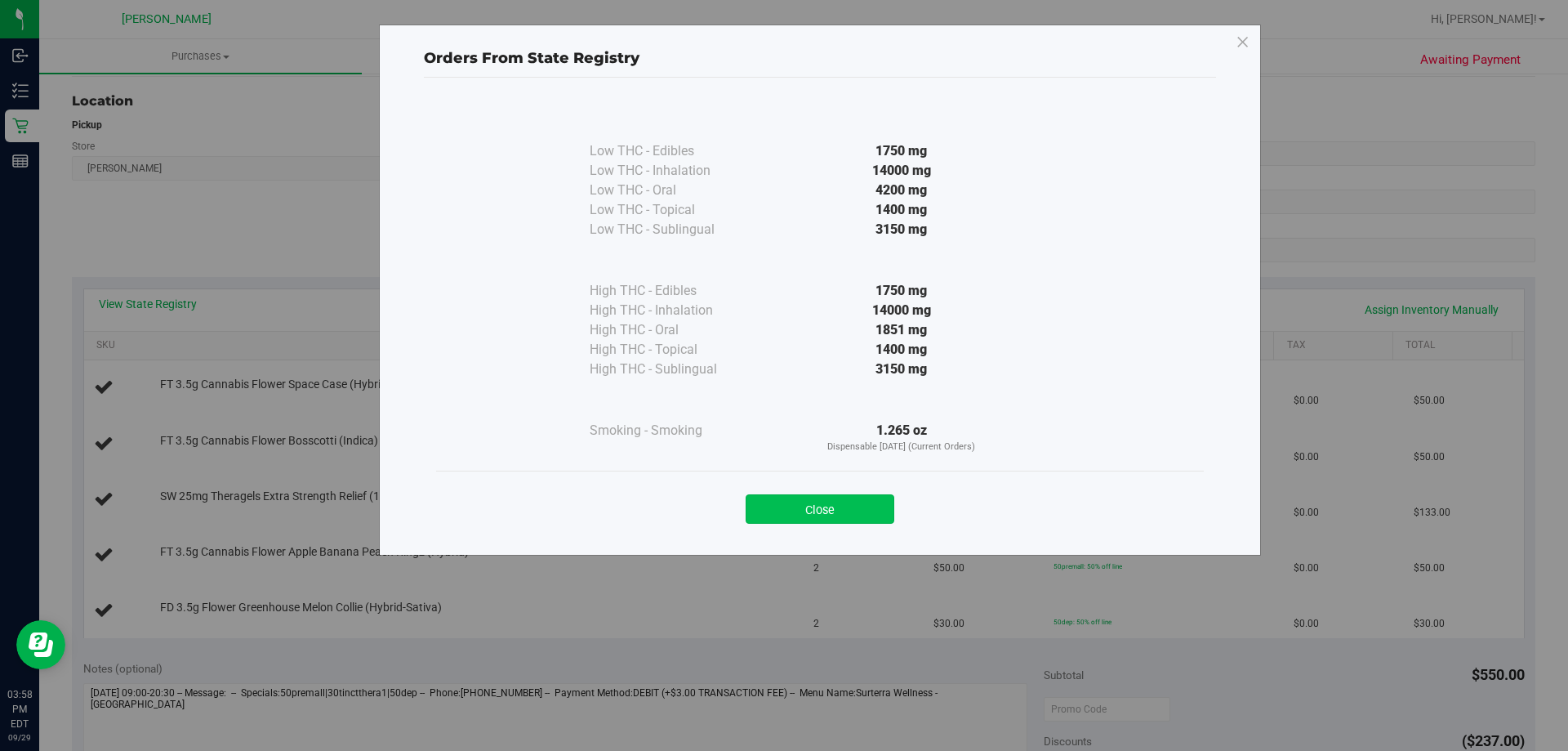
click at [753, 507] on button "Close" at bounding box center [819, 509] width 148 height 29
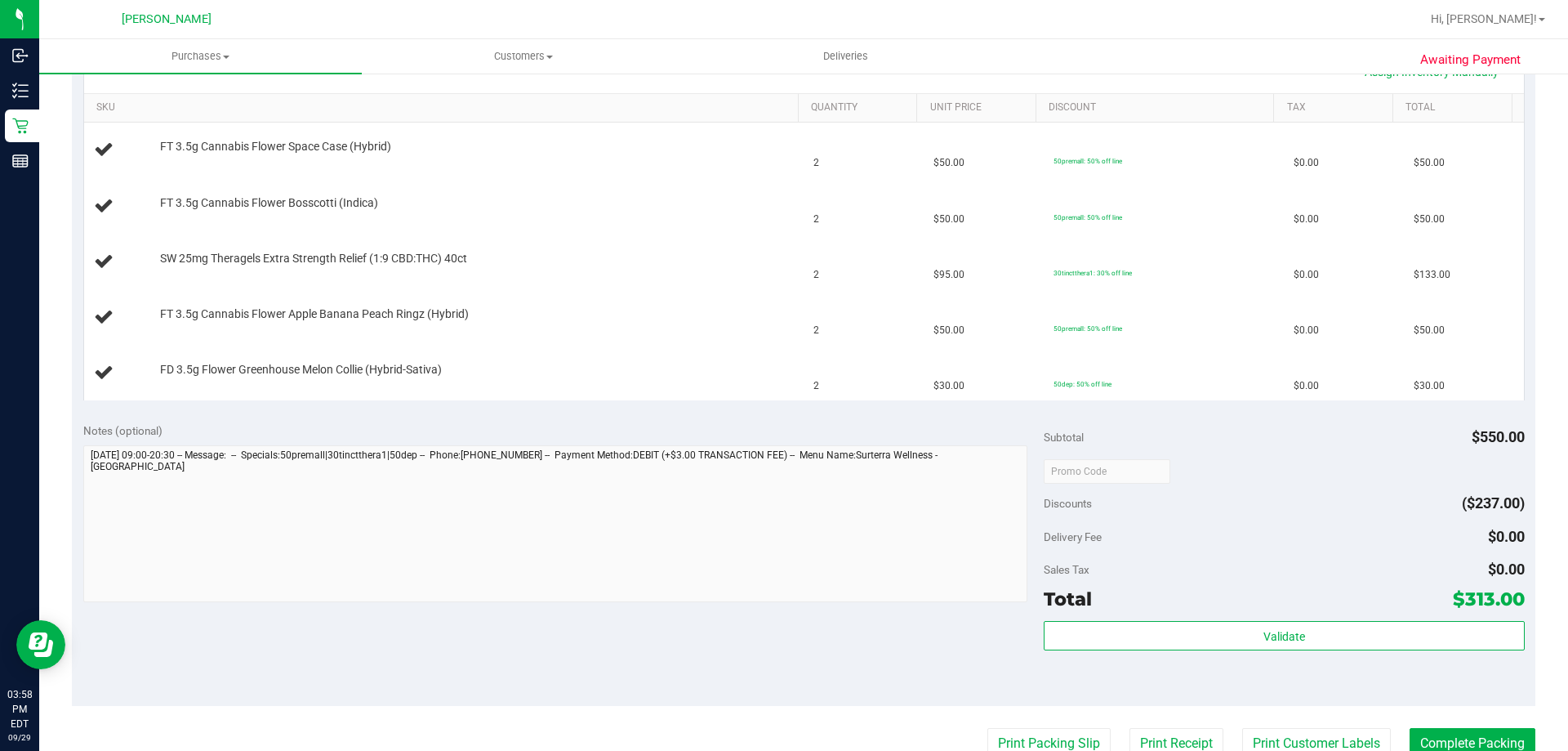
scroll to position [572, 0]
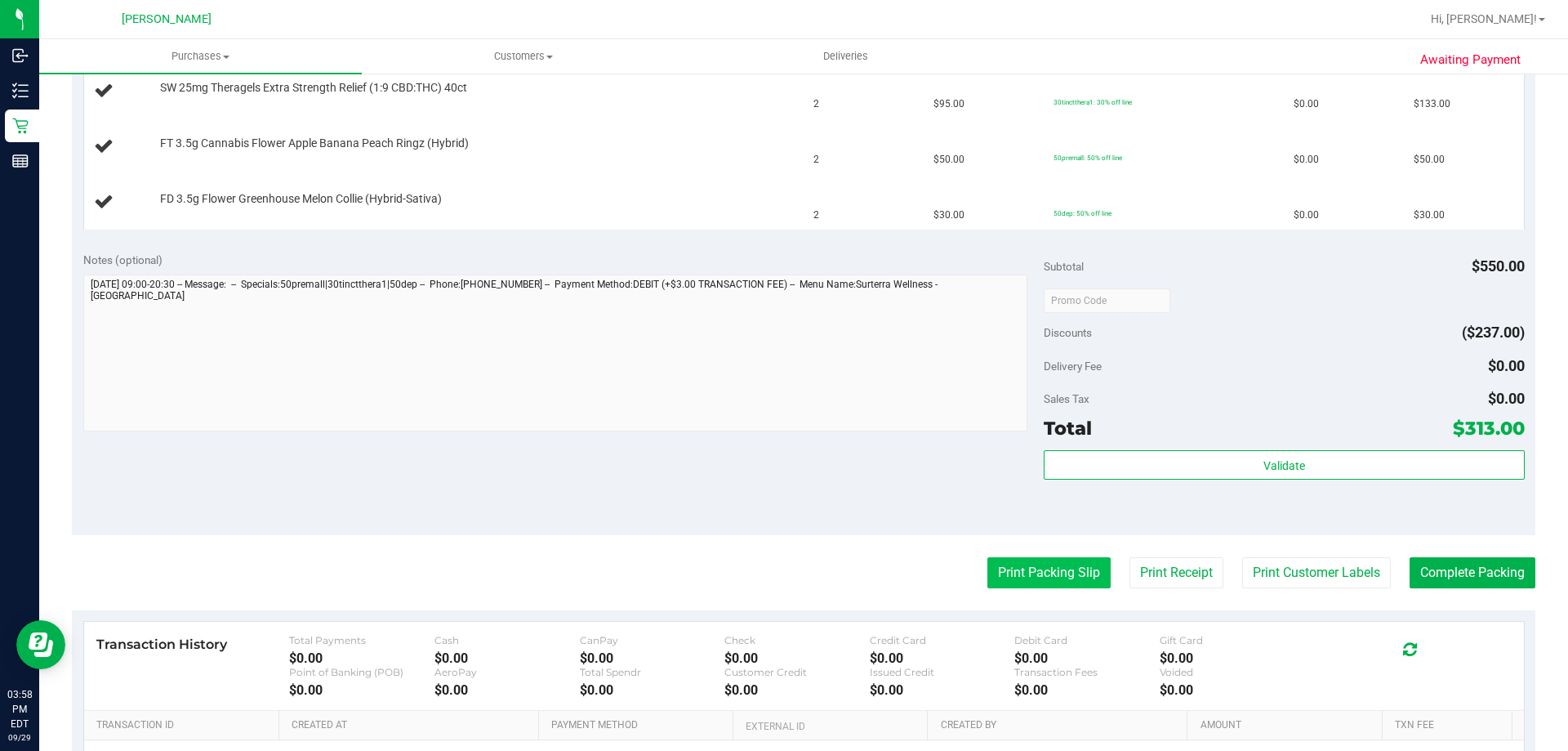
click at [753, 569] on button "Print Packing Slip" at bounding box center [1049, 573] width 123 height 31
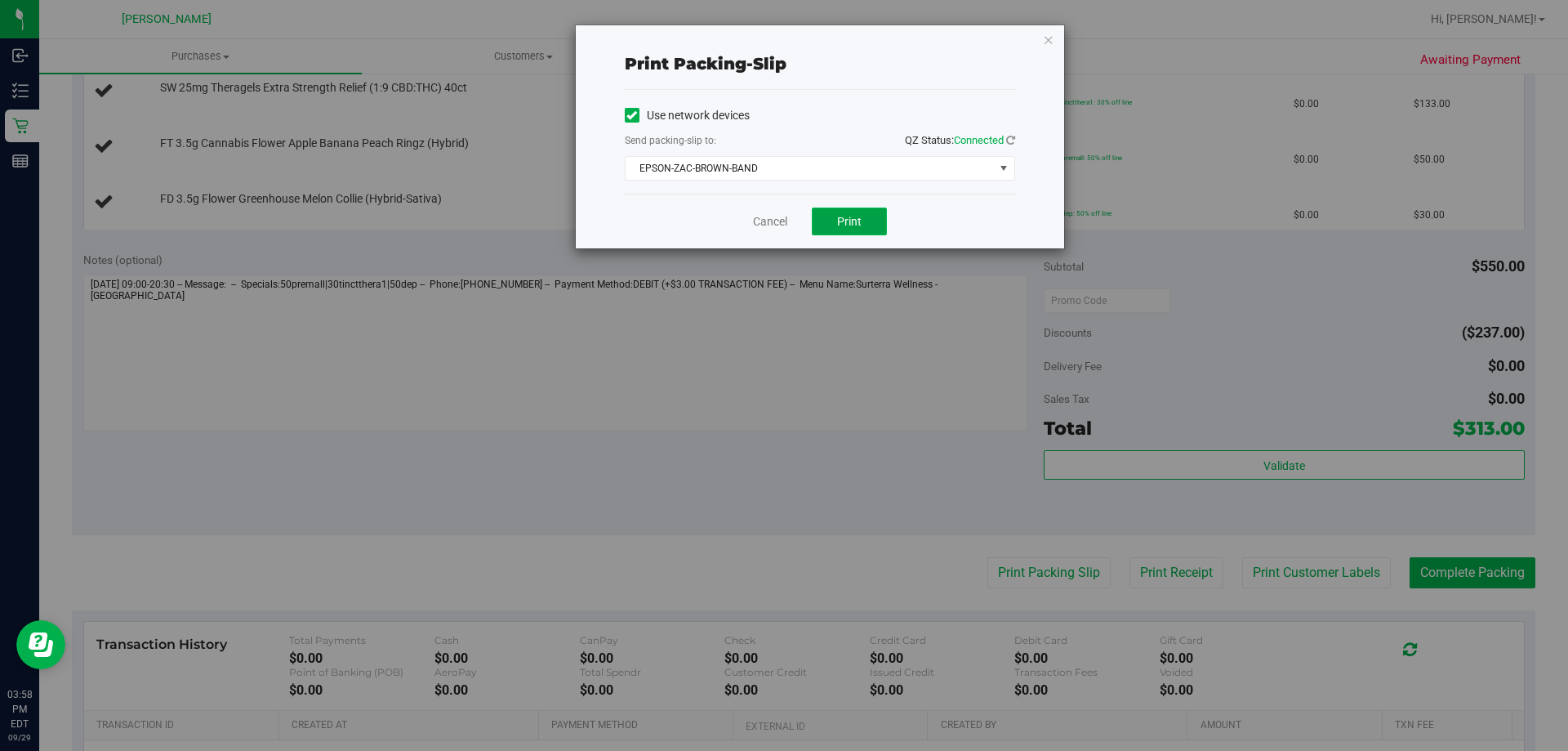
click at [753, 224] on span "Print" at bounding box center [849, 221] width 24 height 13
click at [753, 227] on link "Cancel" at bounding box center [771, 222] width 35 height 17
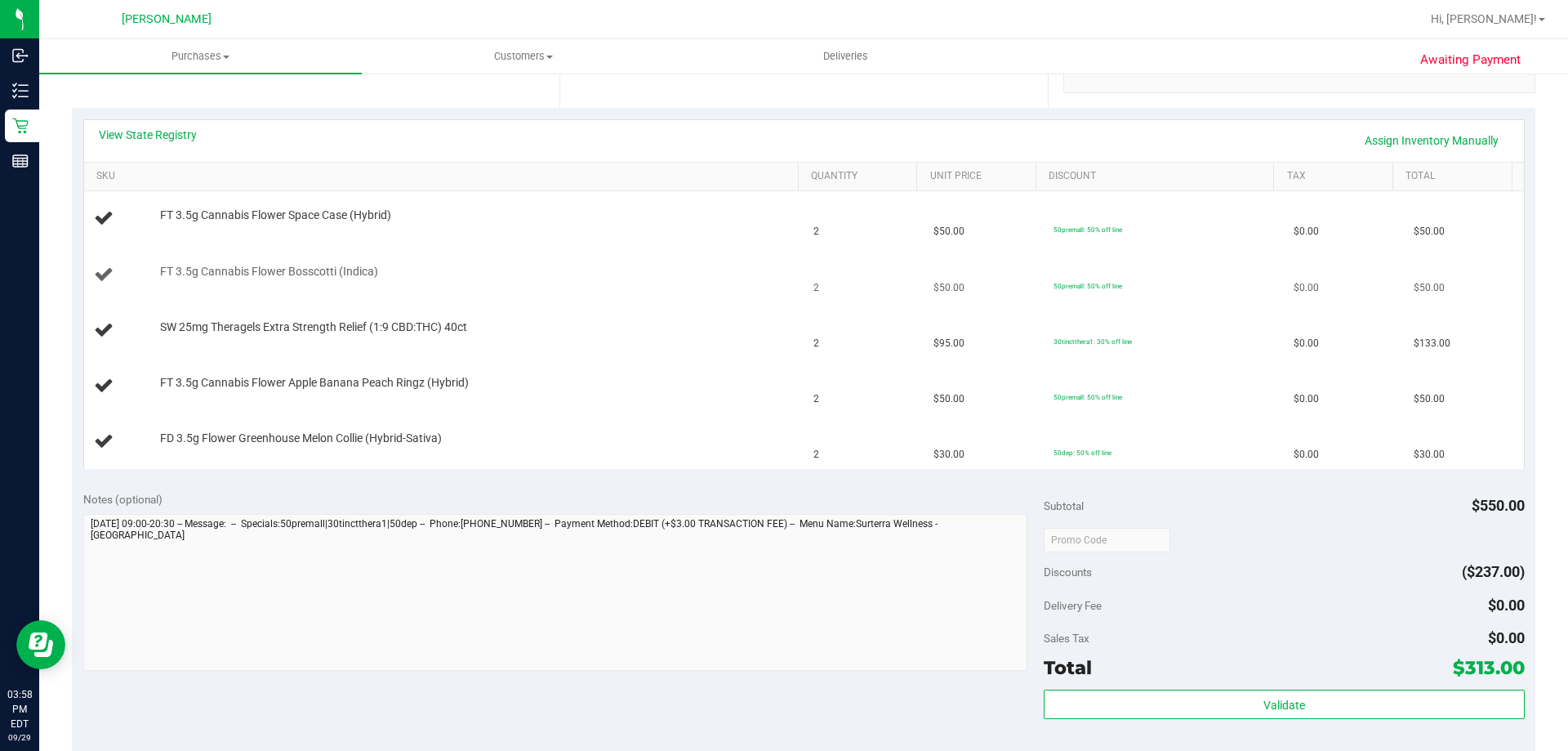
scroll to position [327, 0]
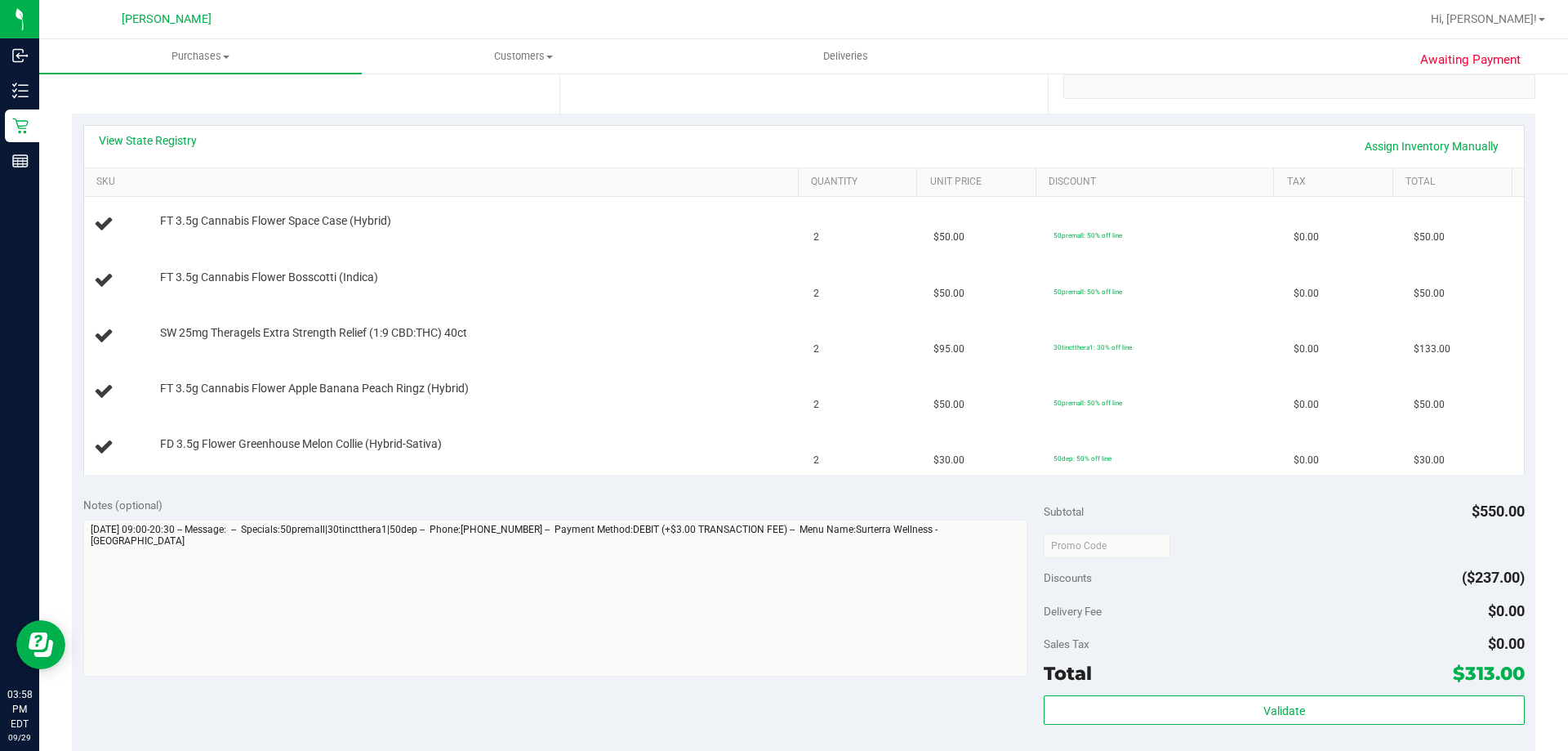
click at [182, 127] on div "View State Registry Assign Inventory Manually" at bounding box center [804, 147] width 1440 height 42
click at [186, 144] on link "View State Registry" at bounding box center [147, 140] width 98 height 16
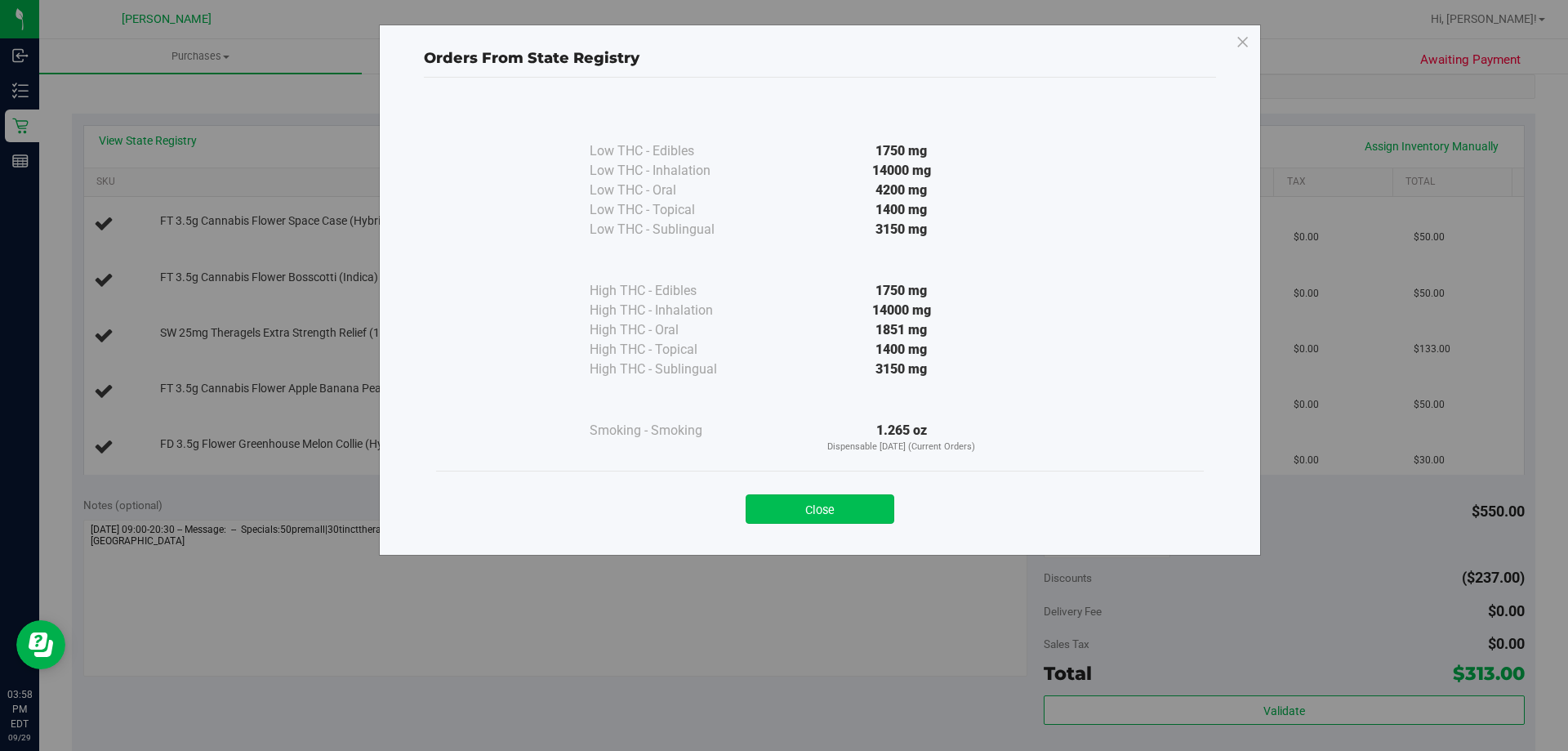
click at [753, 506] on button "Close" at bounding box center [819, 509] width 148 height 29
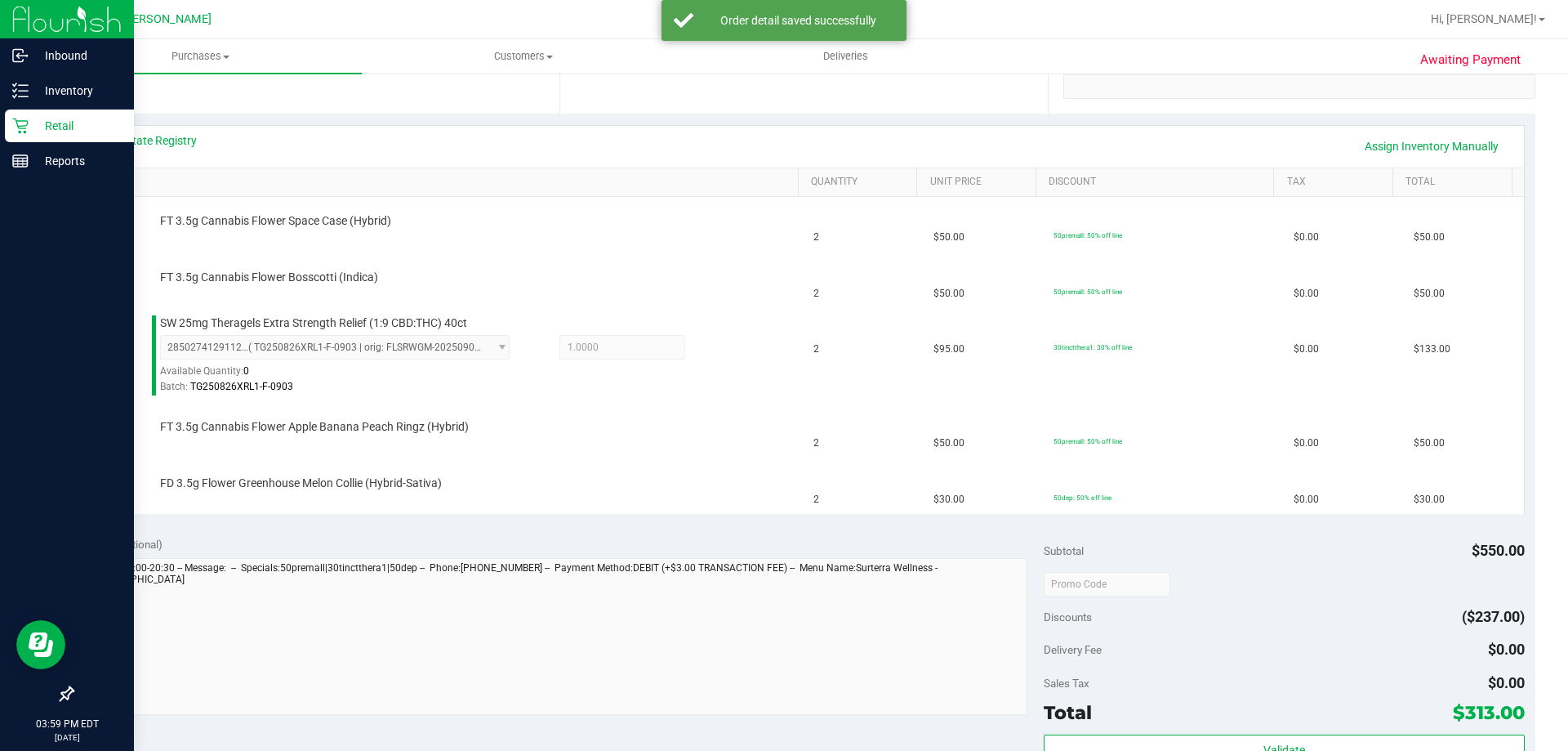
click at [45, 125] on p "Retail" at bounding box center [77, 126] width 98 height 20
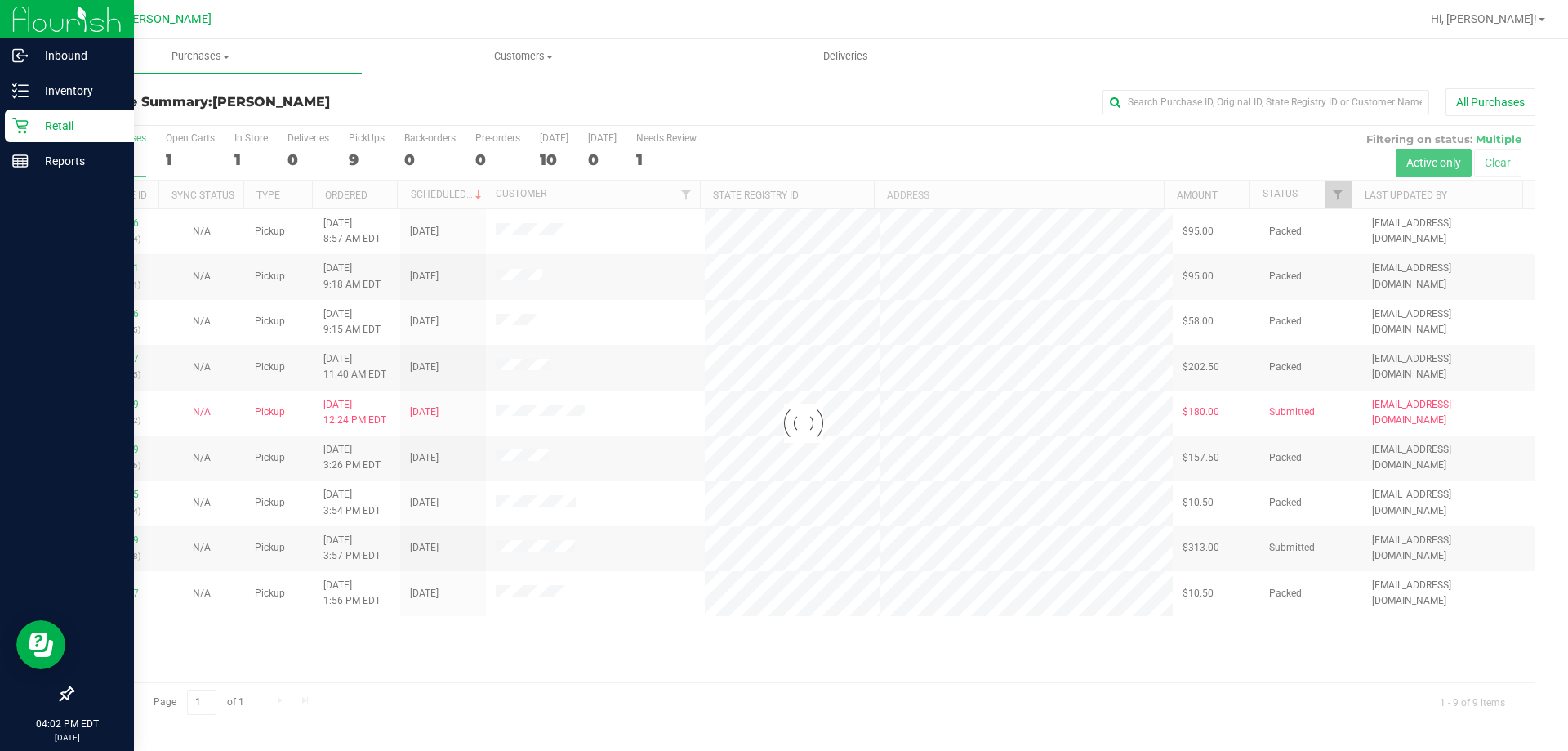
click at [59, 127] on p "Retail" at bounding box center [77, 126] width 98 height 20
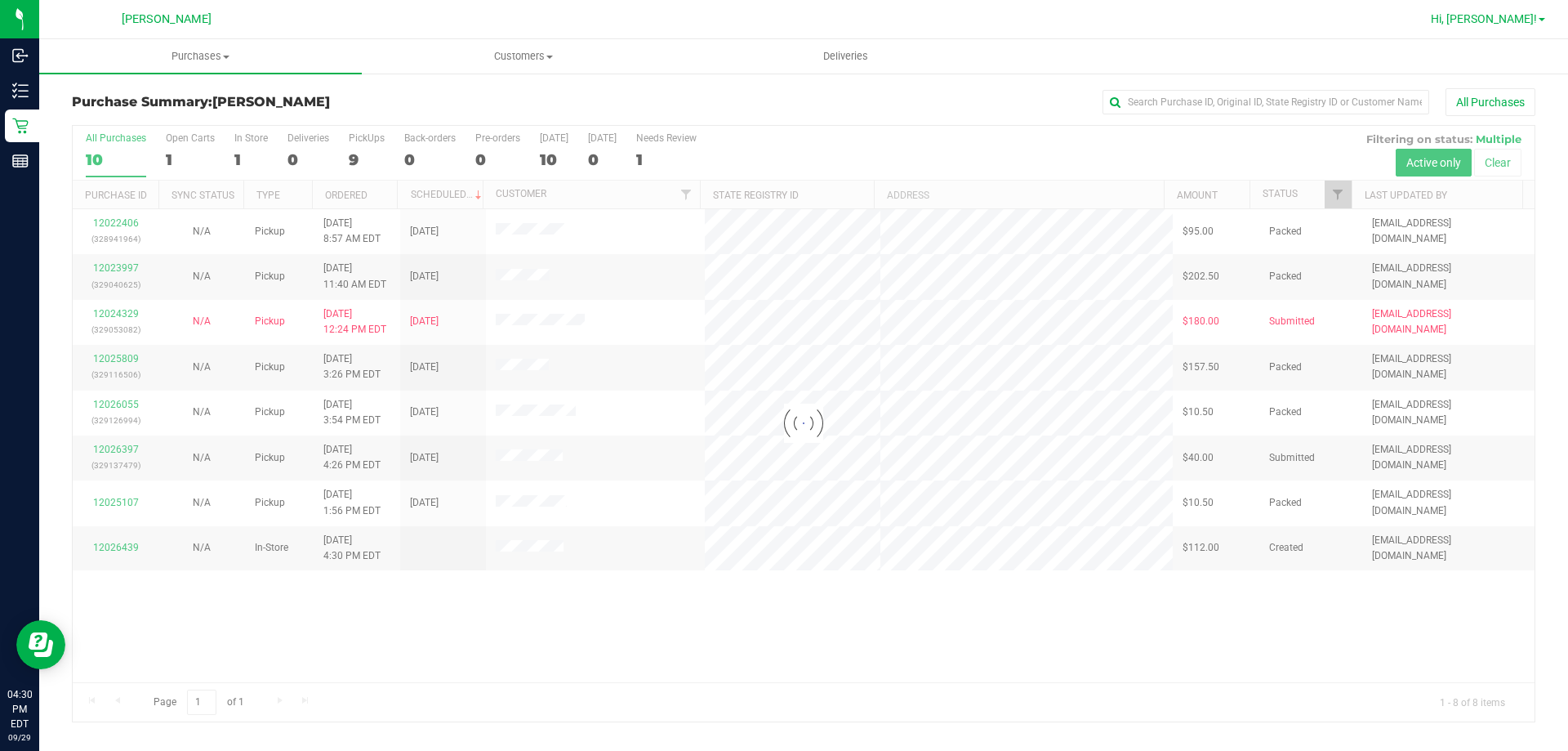
click at [753, 21] on span "Hi, [PERSON_NAME]!" at bounding box center [1484, 18] width 106 height 13
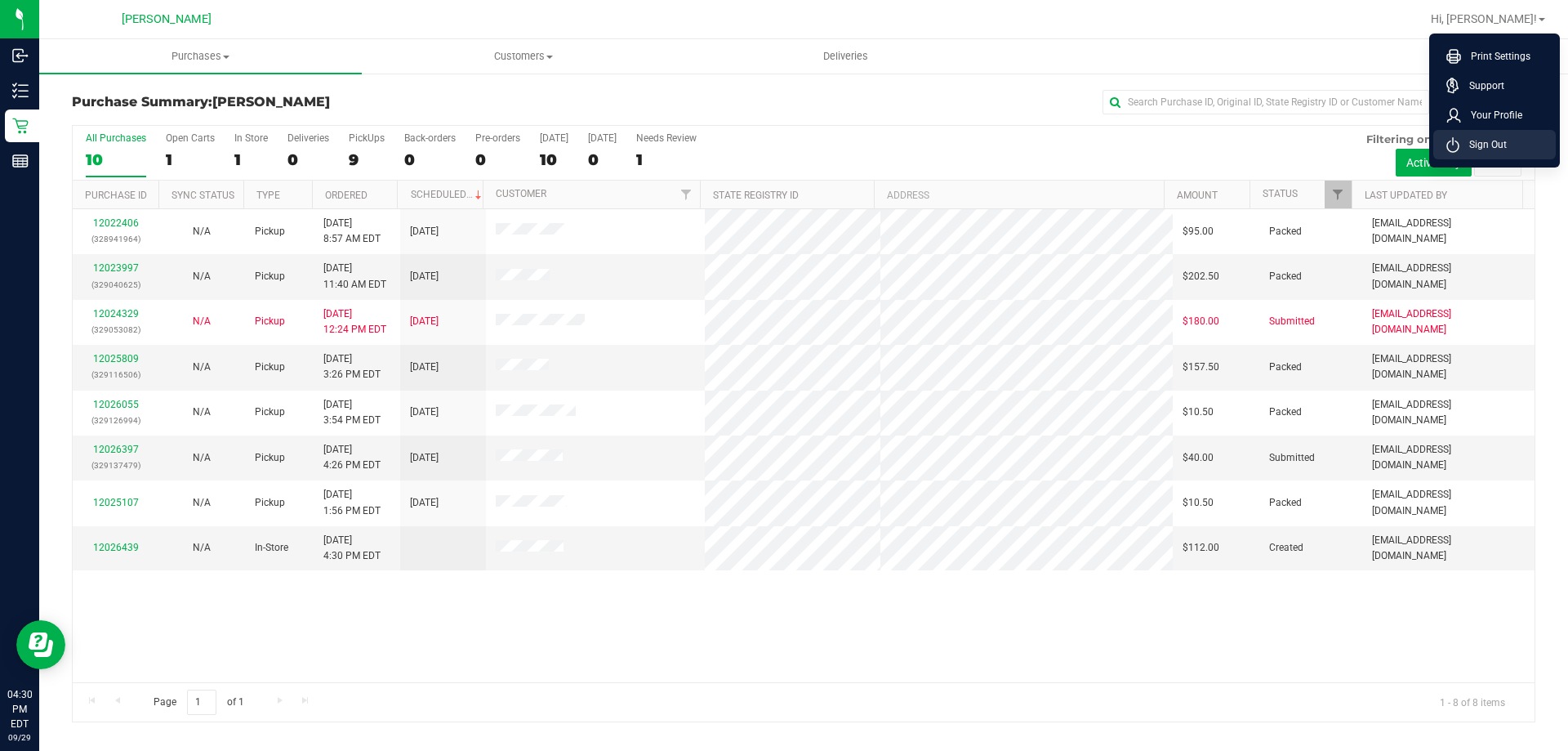
click at [753, 150] on span "Sign Out" at bounding box center [1483, 144] width 48 height 16
